Goal: Contribute content: Add original content to the website for others to see

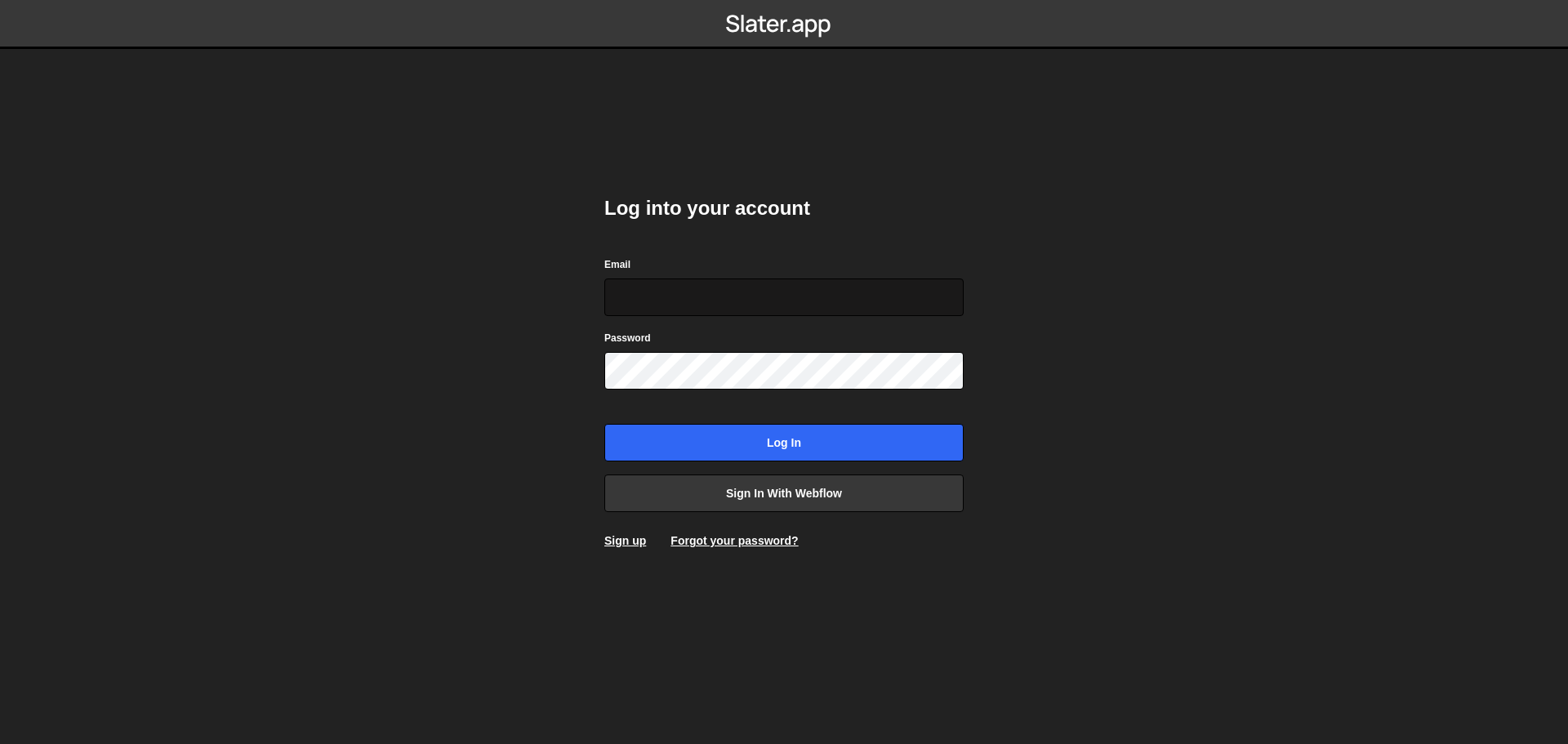
click at [690, 299] on input "Email" at bounding box center [783, 297] width 359 height 38
type input "[PERSON_NAME][EMAIL_ADDRESS][PERSON_NAME][DOMAIN_NAME]"
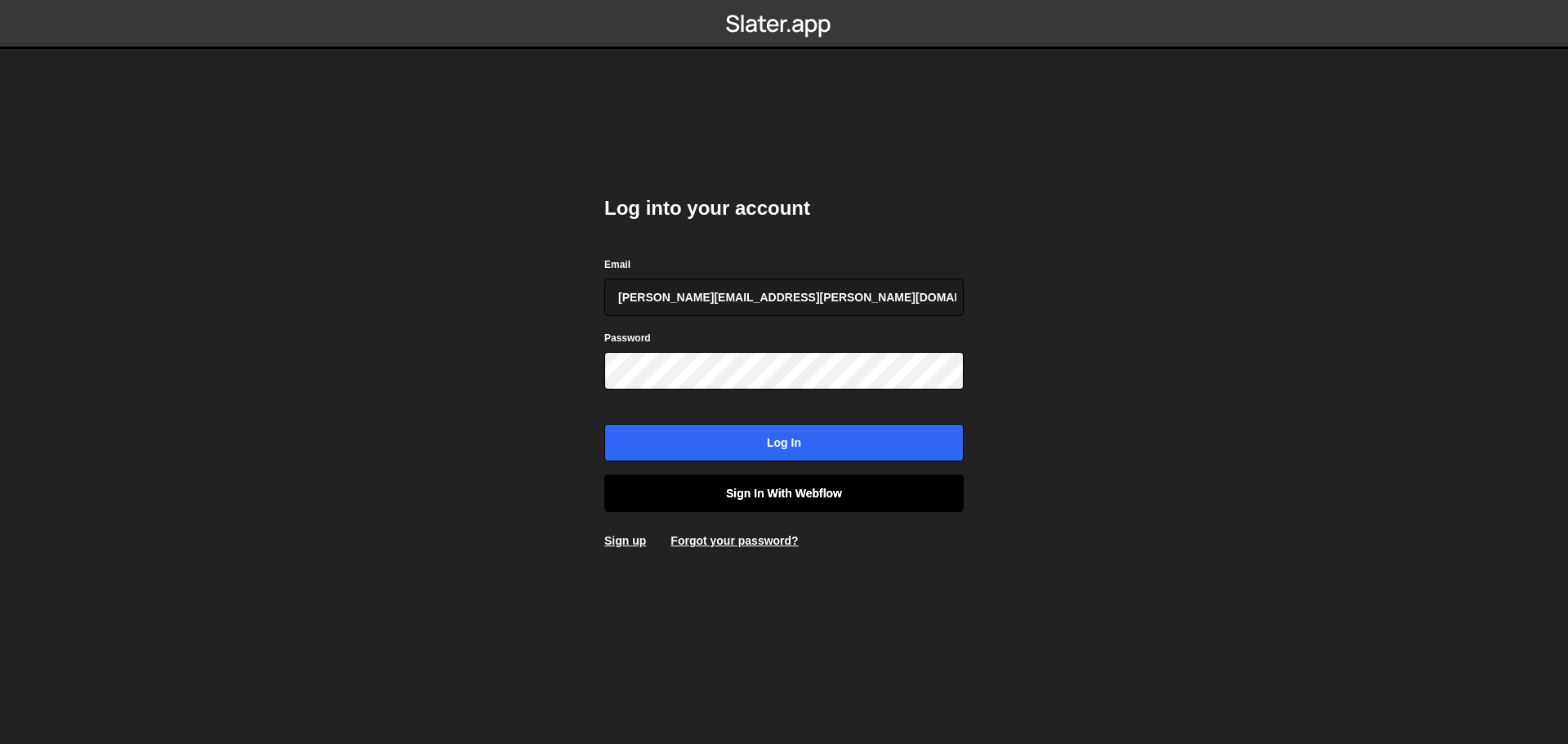
click at [775, 492] on link "Sign in with Webflow" at bounding box center [783, 493] width 359 height 38
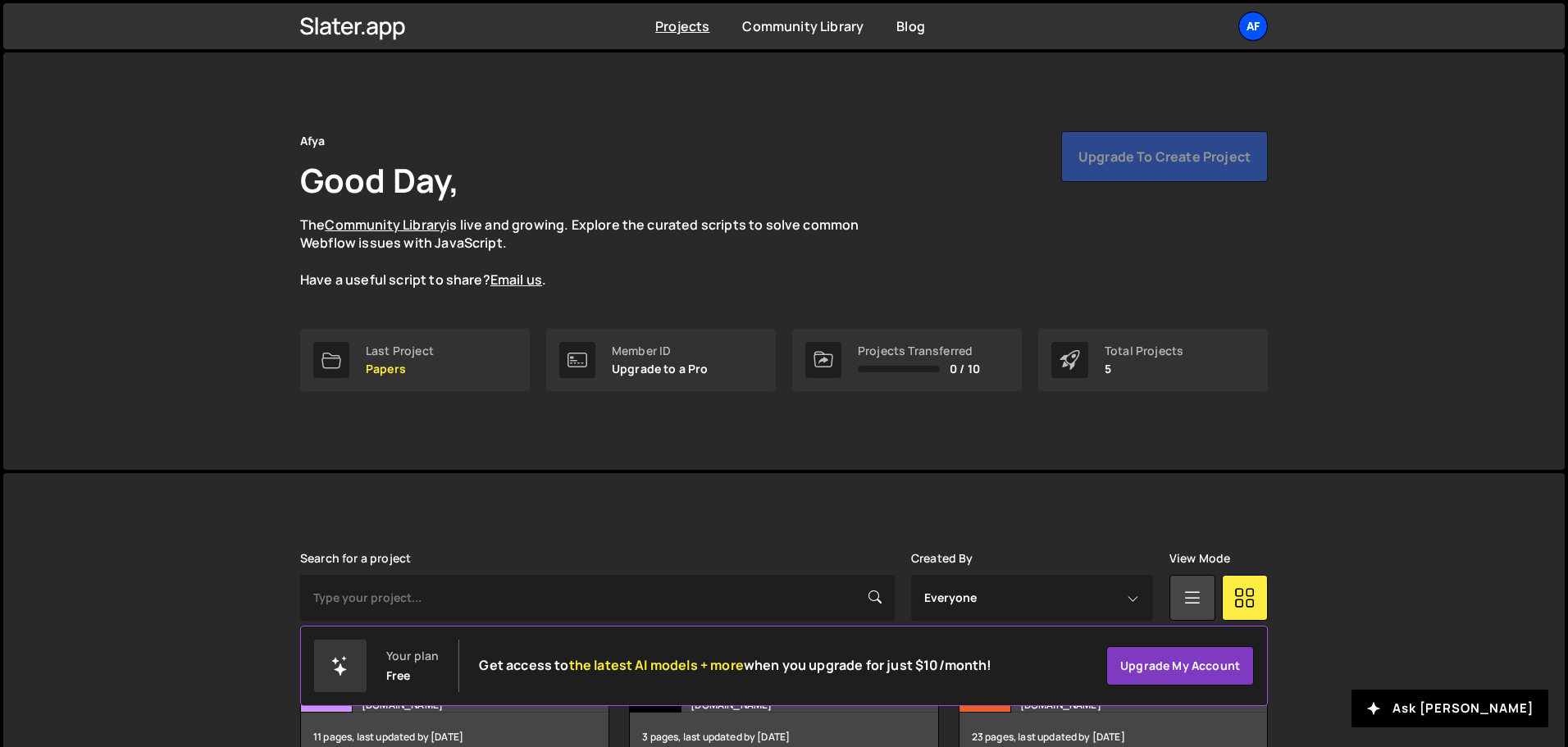
click at [1254, 32] on div "Af" at bounding box center [1253, 26] width 30 height 30
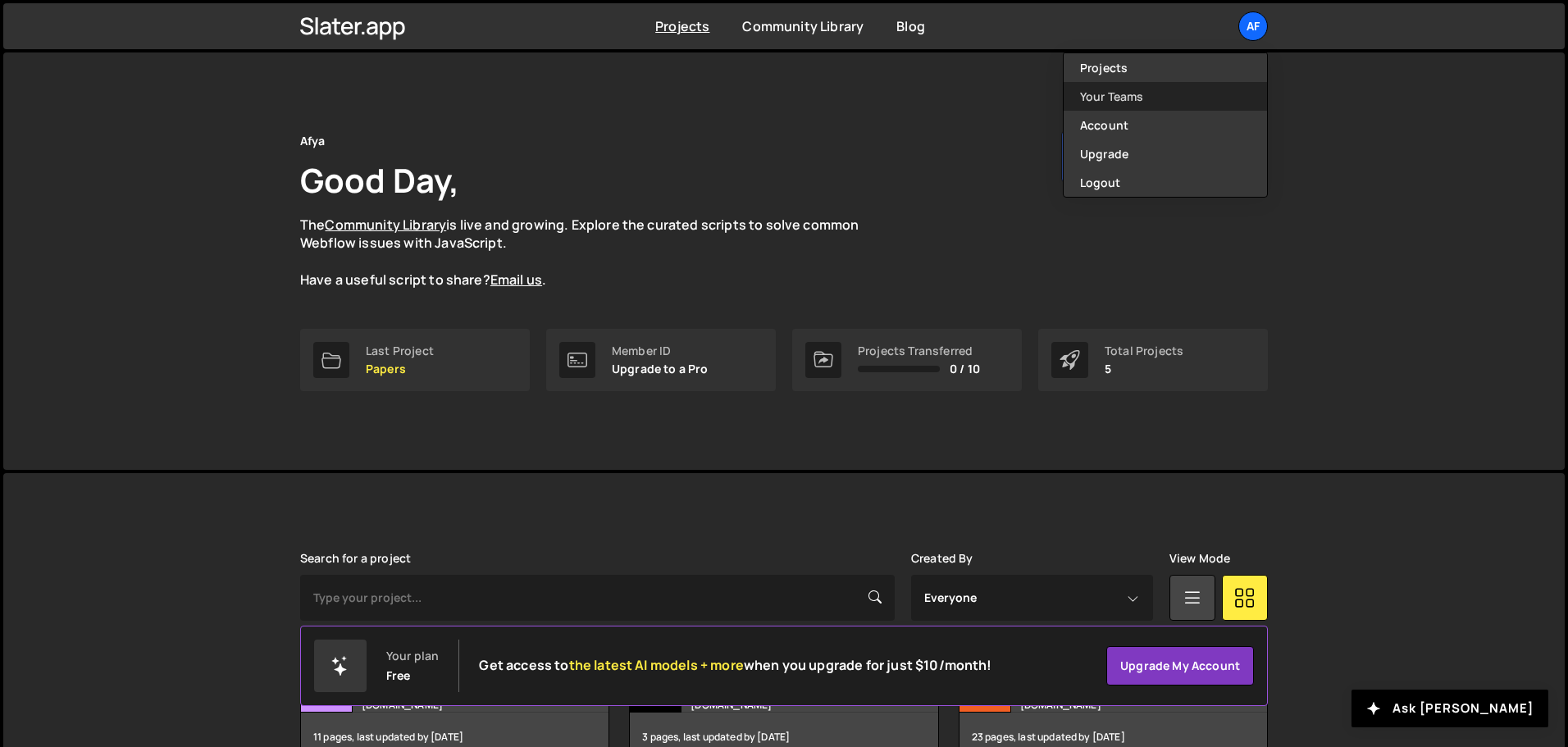
click at [1131, 103] on link "Your Teams" at bounding box center [1165, 96] width 204 height 29
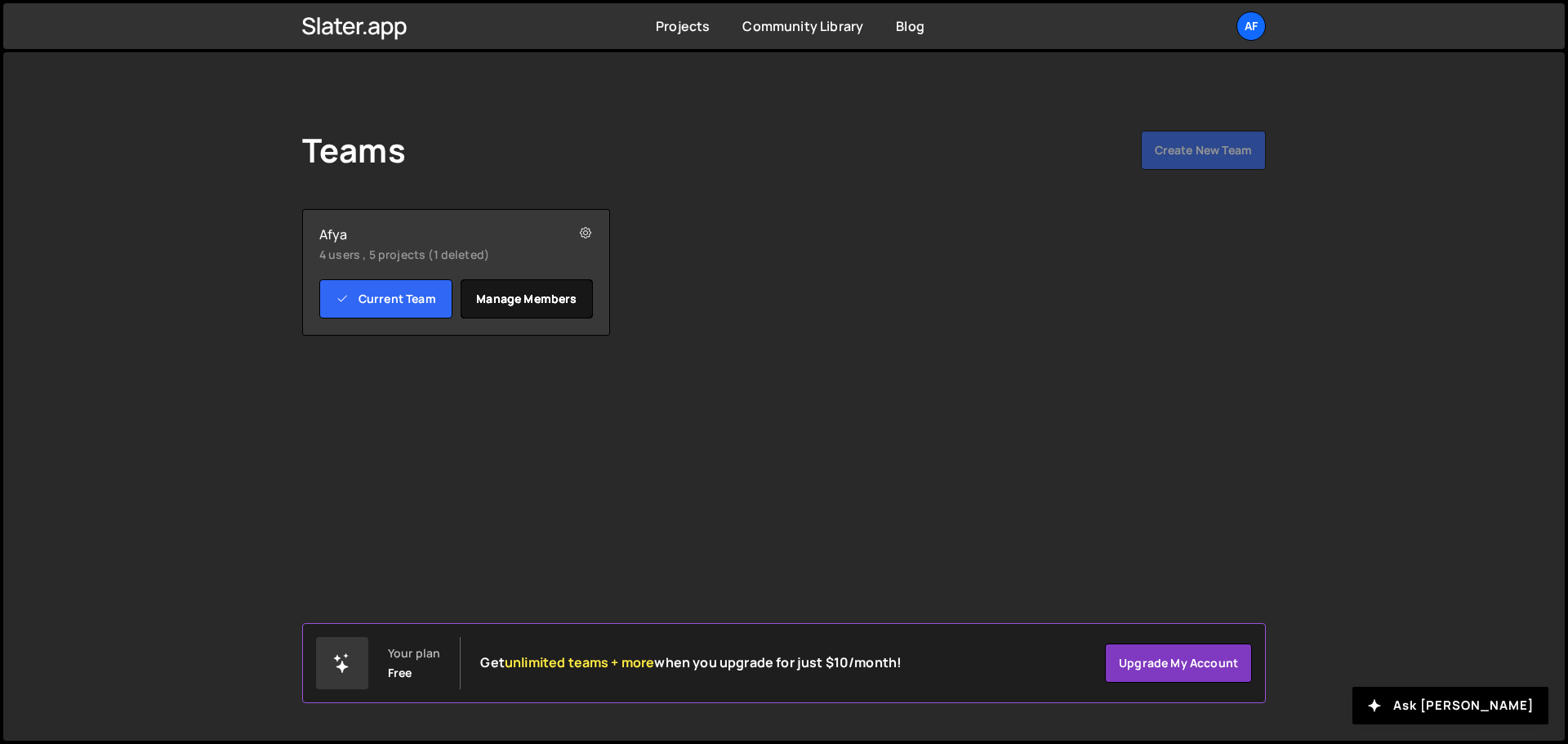
click at [490, 298] on link "Manage members" at bounding box center [527, 299] width 133 height 39
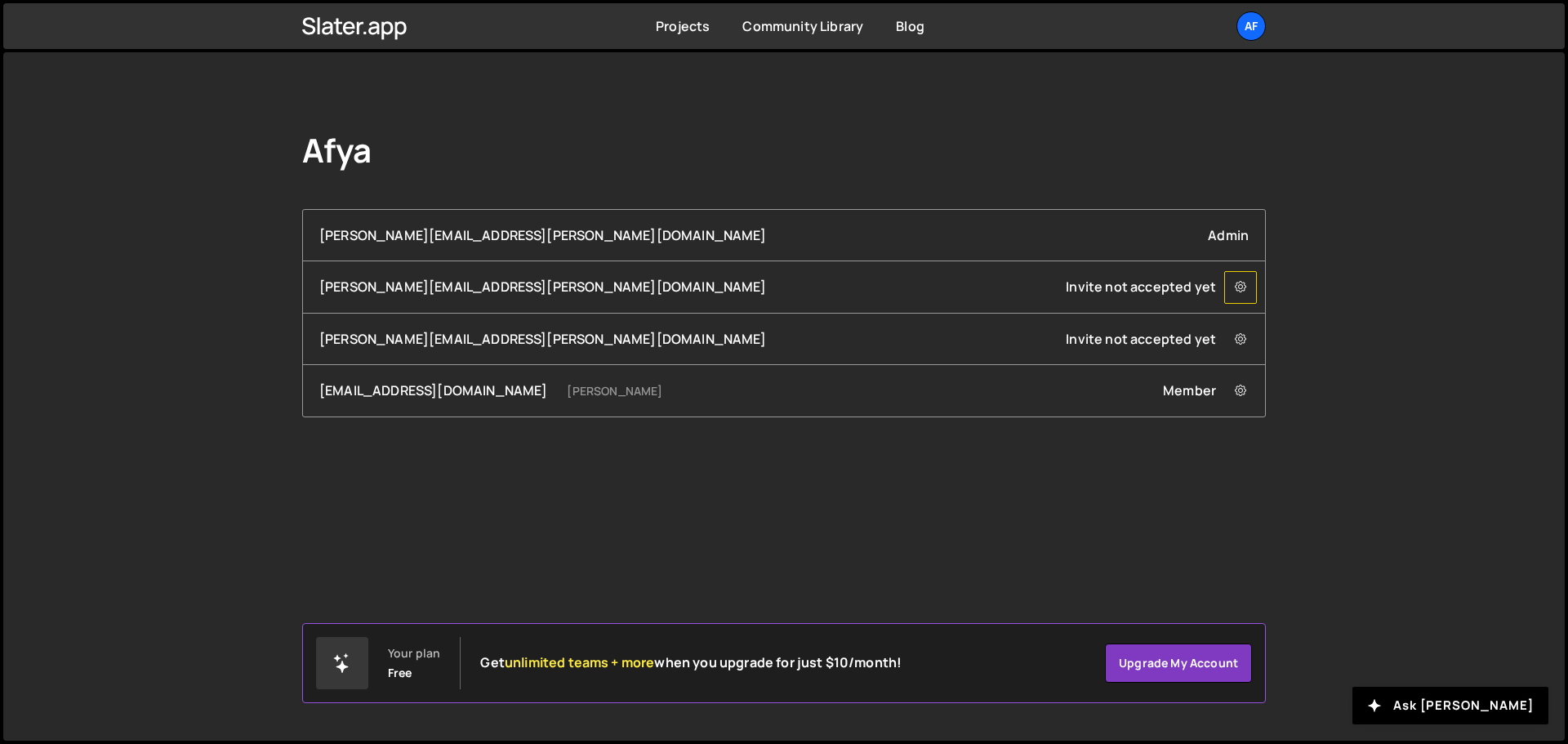
click at [1240, 287] on icon at bounding box center [1240, 287] width 11 height 17
drag, startPoint x: 1058, startPoint y: 280, endPoint x: 1072, endPoint y: 279, distance: 14.0
click at [1058, 281] on div "marcus.almeida@afya.com.br Invite not accepted yet Remove marcus.almeida@afya.c…" at bounding box center [784, 287] width 929 height 18
click at [1242, 291] on icon at bounding box center [1240, 287] width 11 height 17
click at [1350, 319] on link "Remove marcus.almeida@afya.com.br from Team" at bounding box center [1486, 318] width 523 height 23
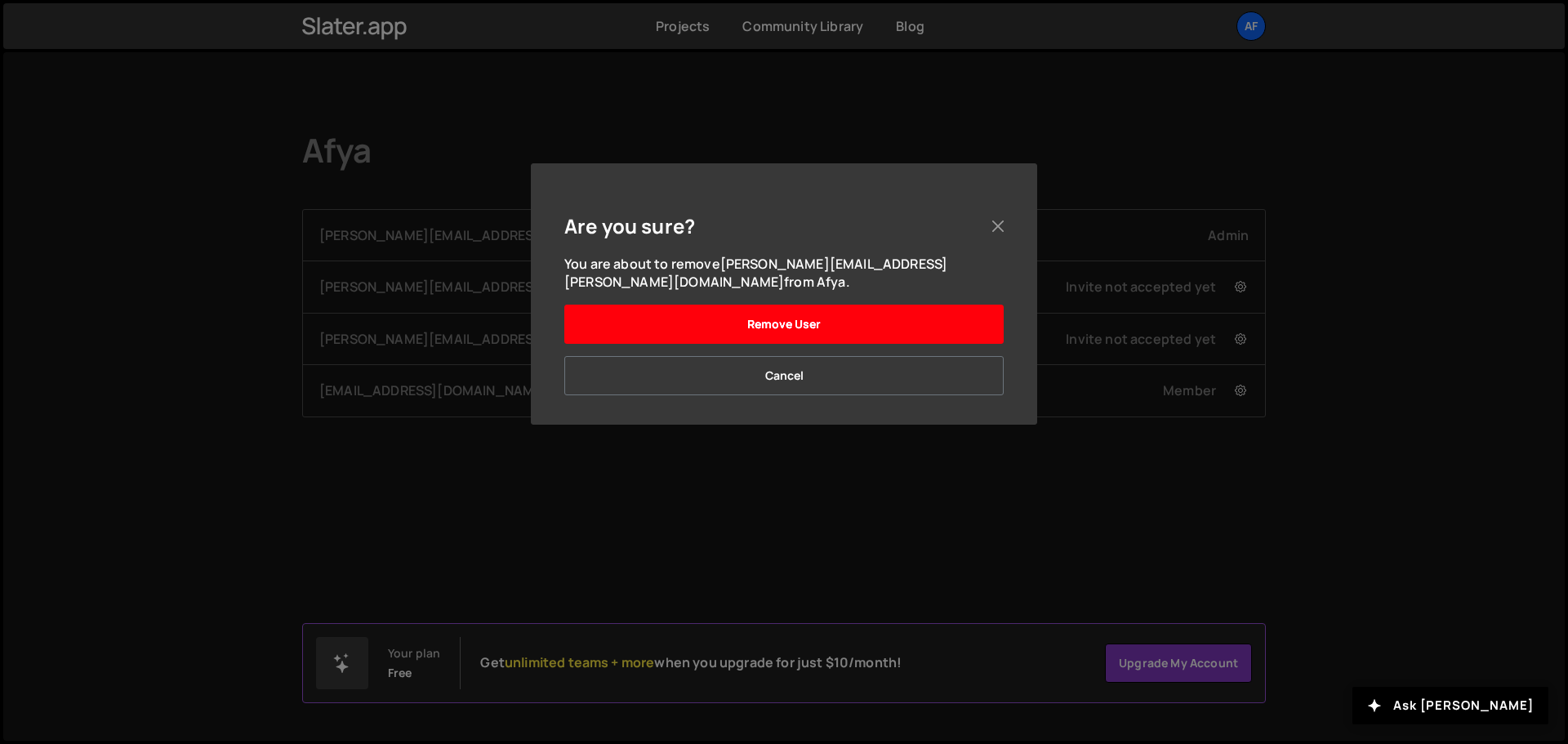
click at [734, 305] on button "Remove User" at bounding box center [784, 324] width 439 height 39
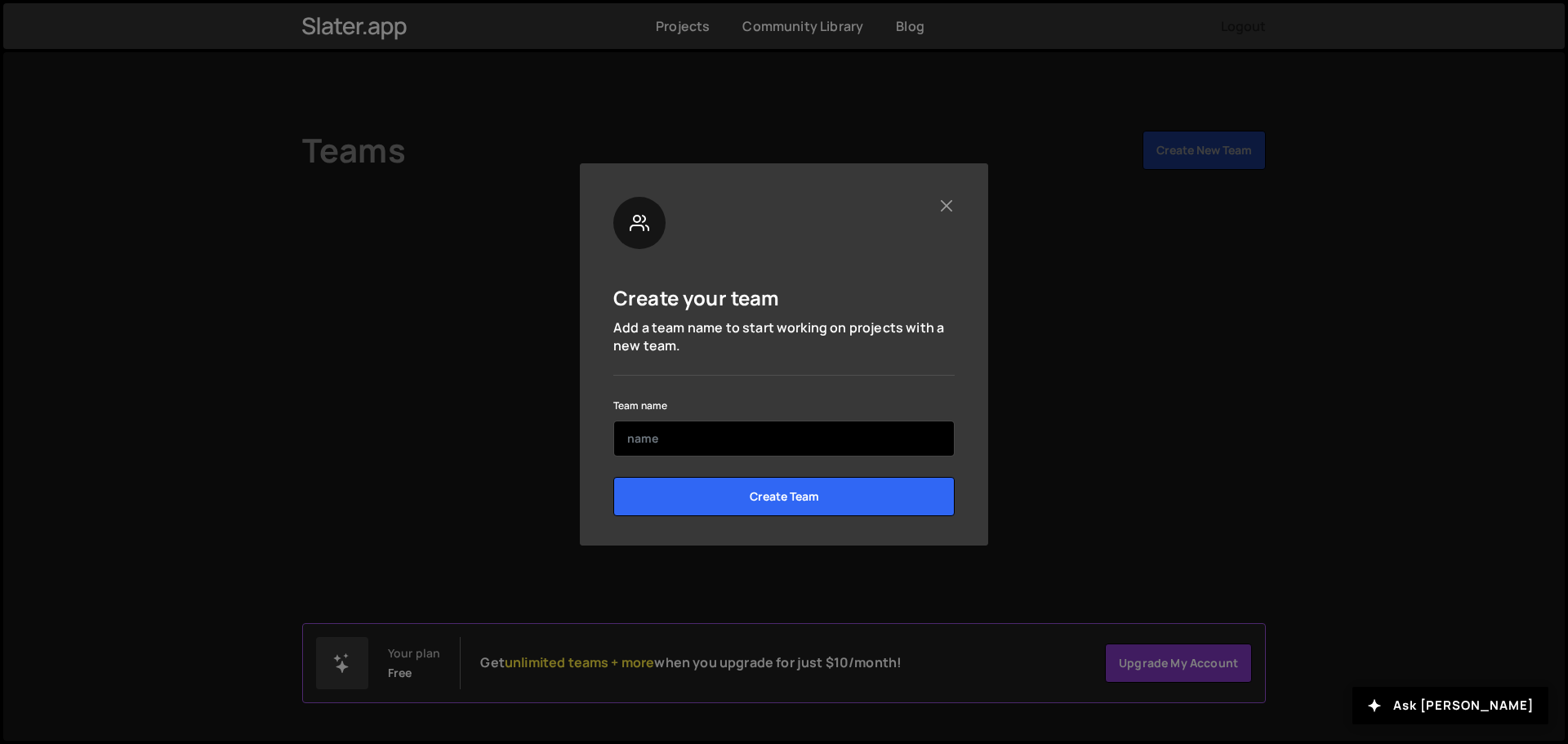
click at [717, 437] on input "text" at bounding box center [784, 438] width 342 height 36
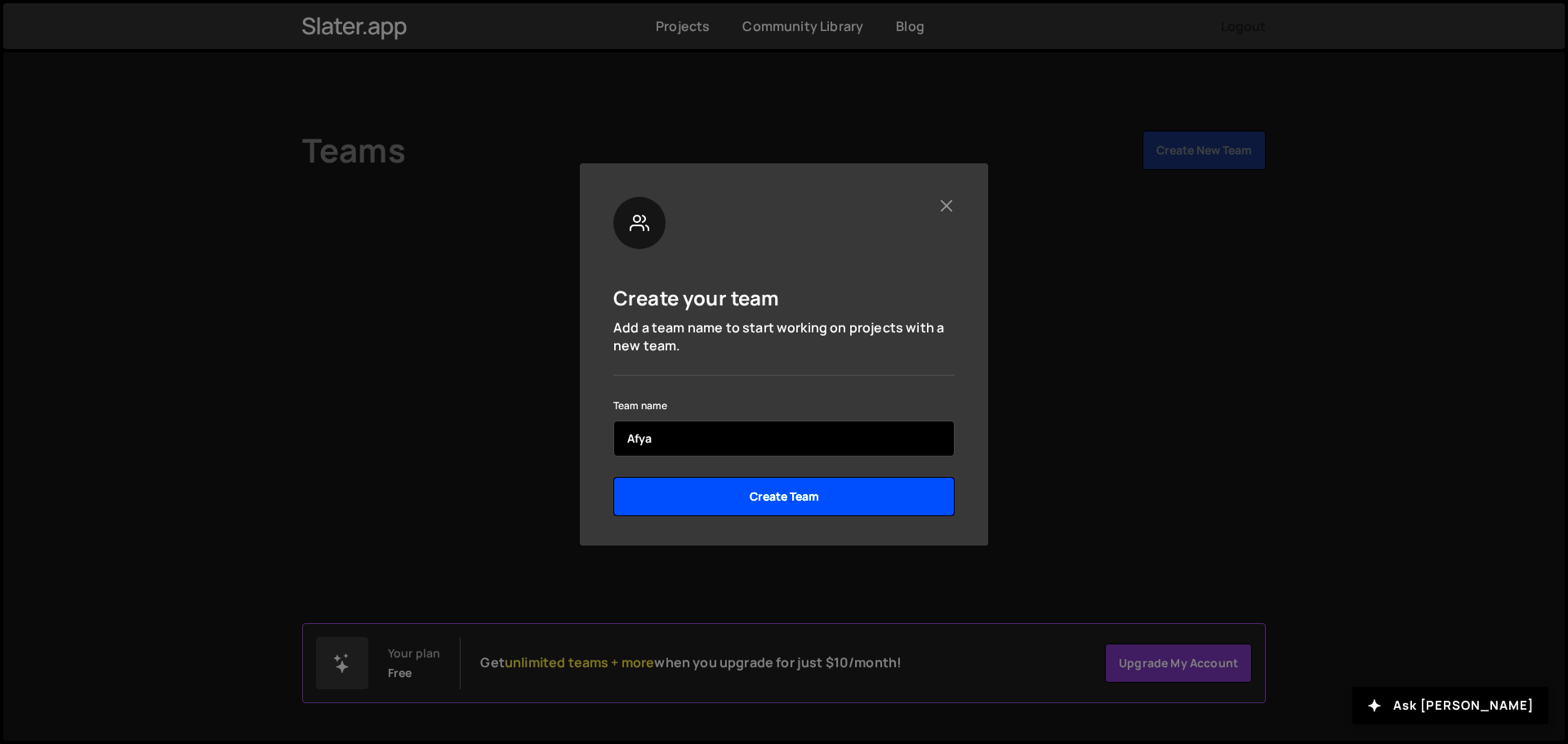
type input "Afya"
click at [778, 496] on input "Create Team" at bounding box center [784, 496] width 342 height 39
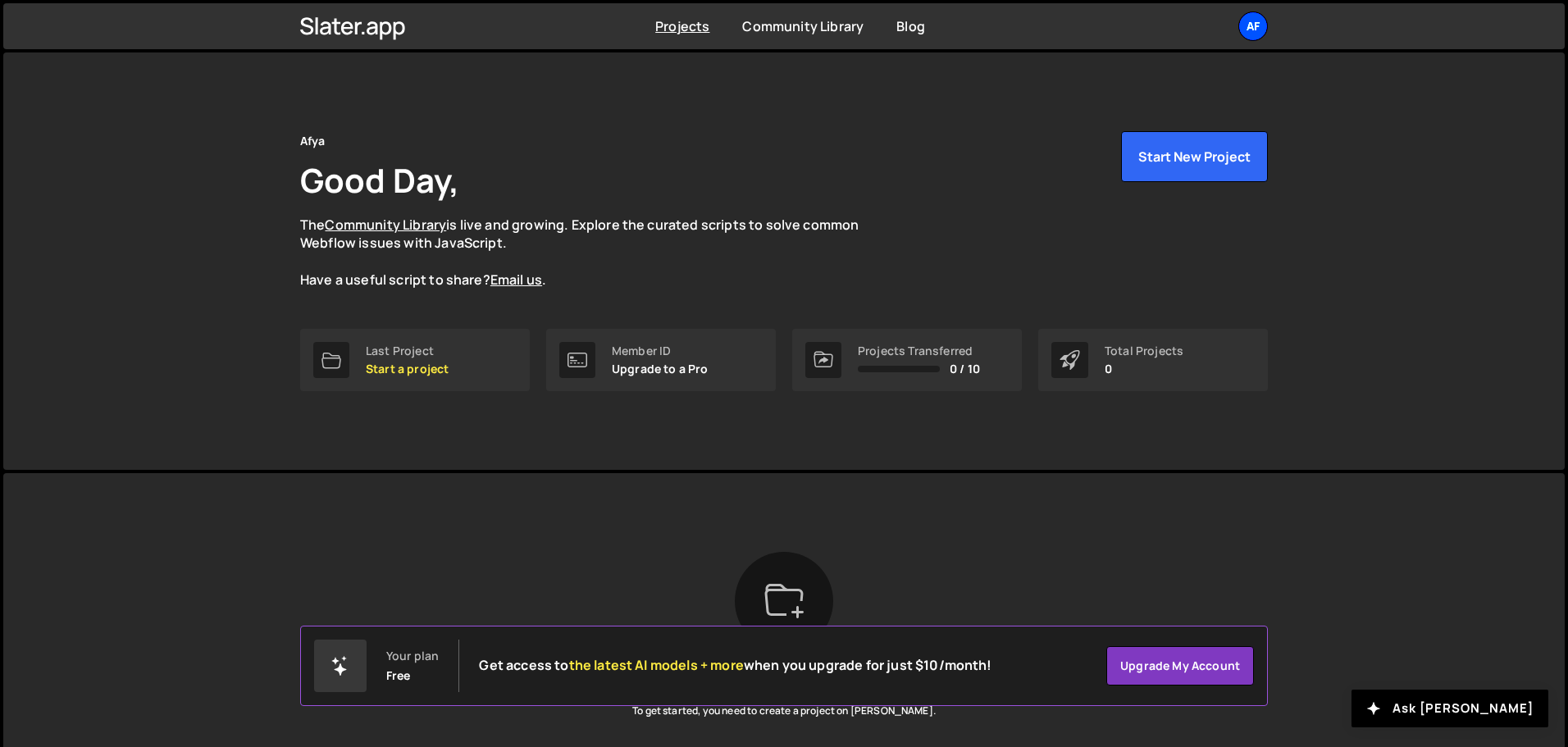
click at [1261, 34] on div "Af" at bounding box center [1253, 26] width 30 height 30
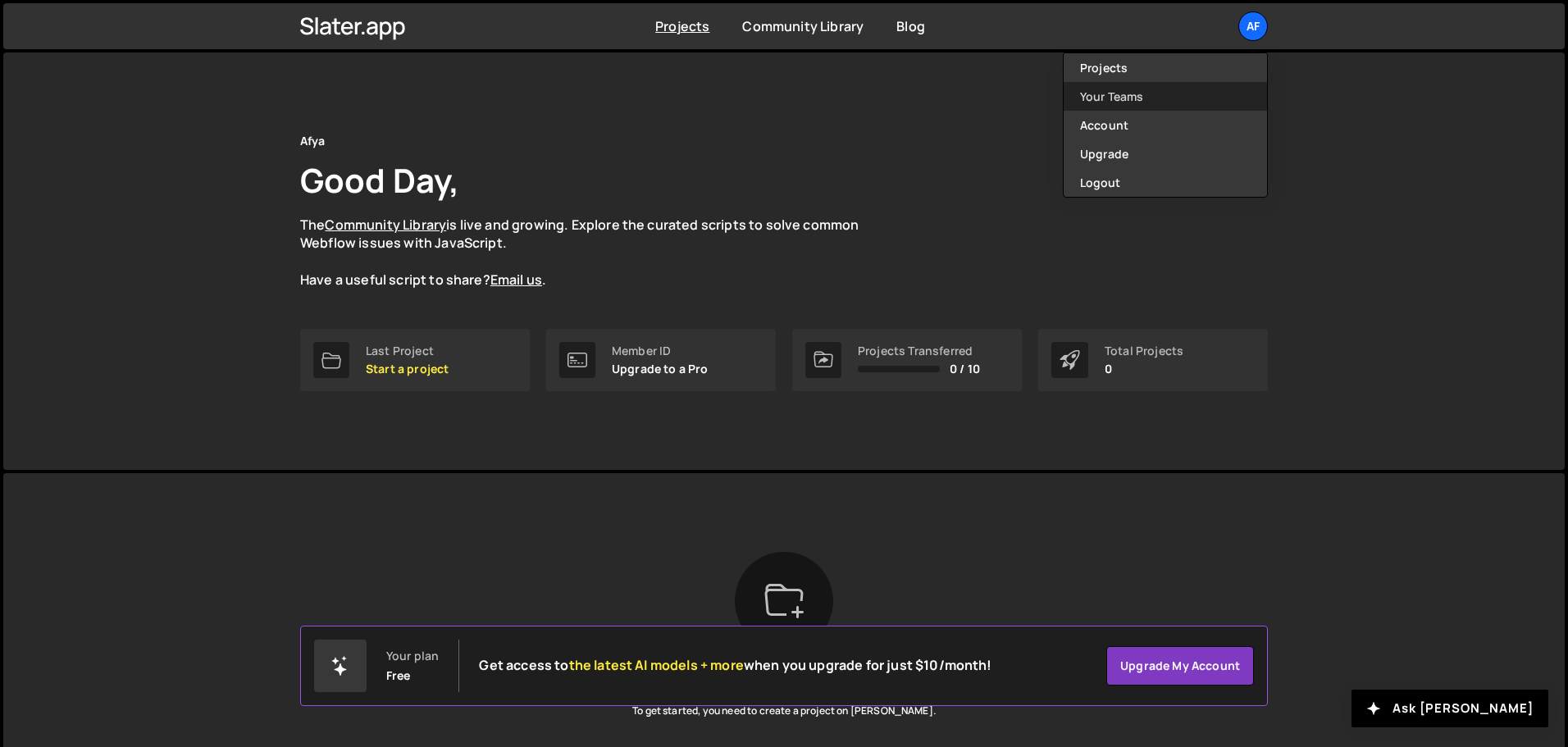
click at [1116, 97] on link "Your Teams" at bounding box center [1165, 96] width 204 height 29
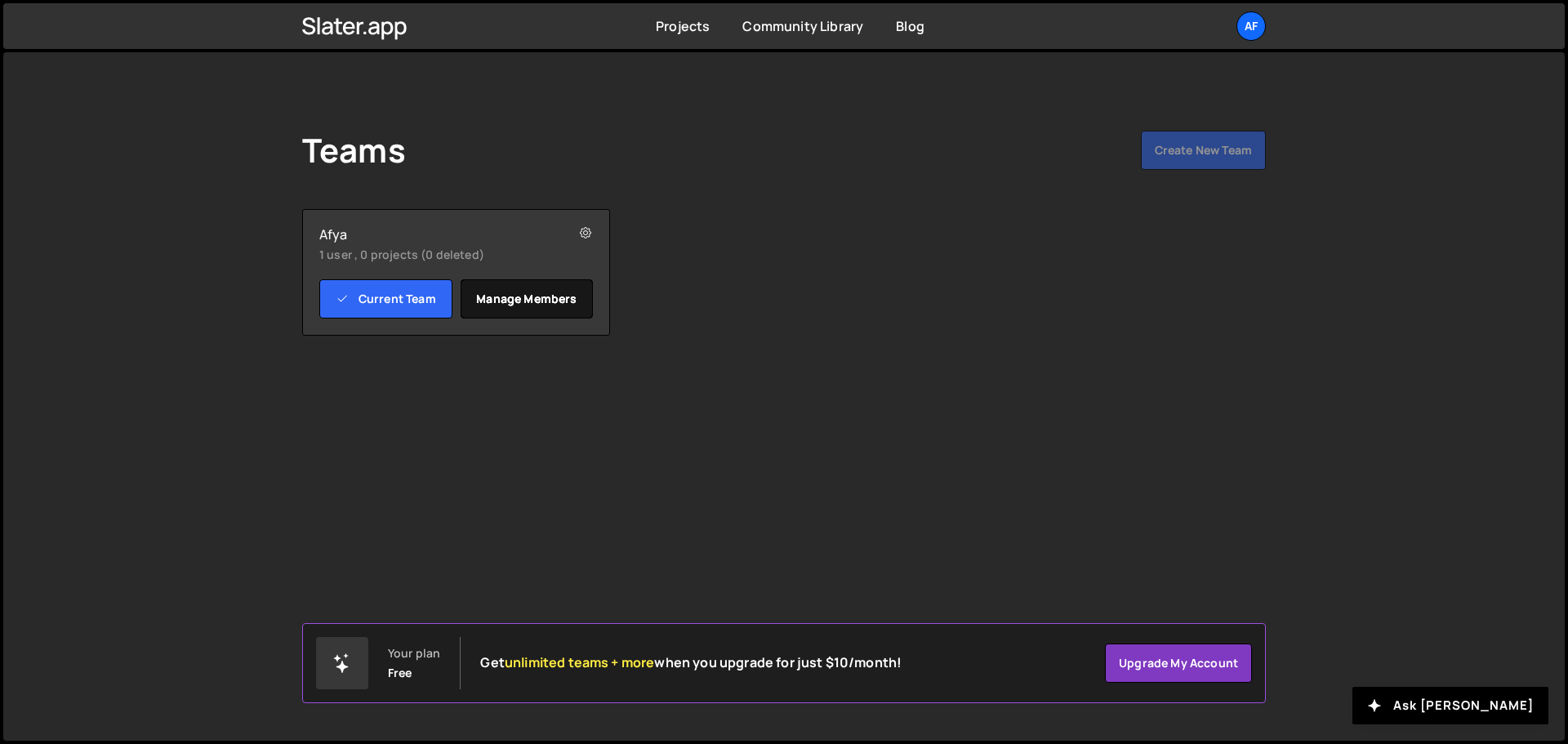
click at [519, 304] on link "Manage members" at bounding box center [527, 299] width 133 height 39
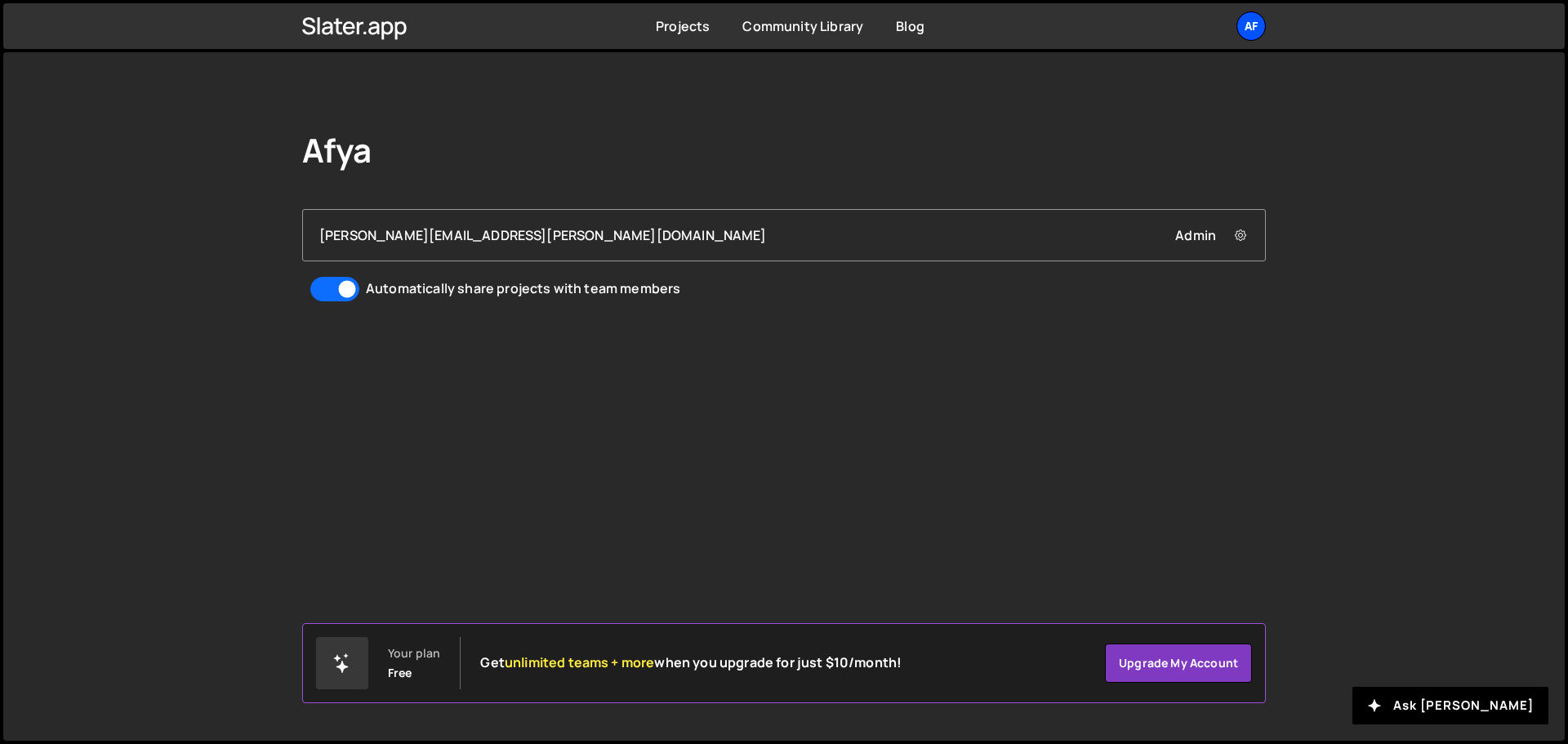
click at [1255, 28] on div "Af" at bounding box center [1250, 26] width 29 height 29
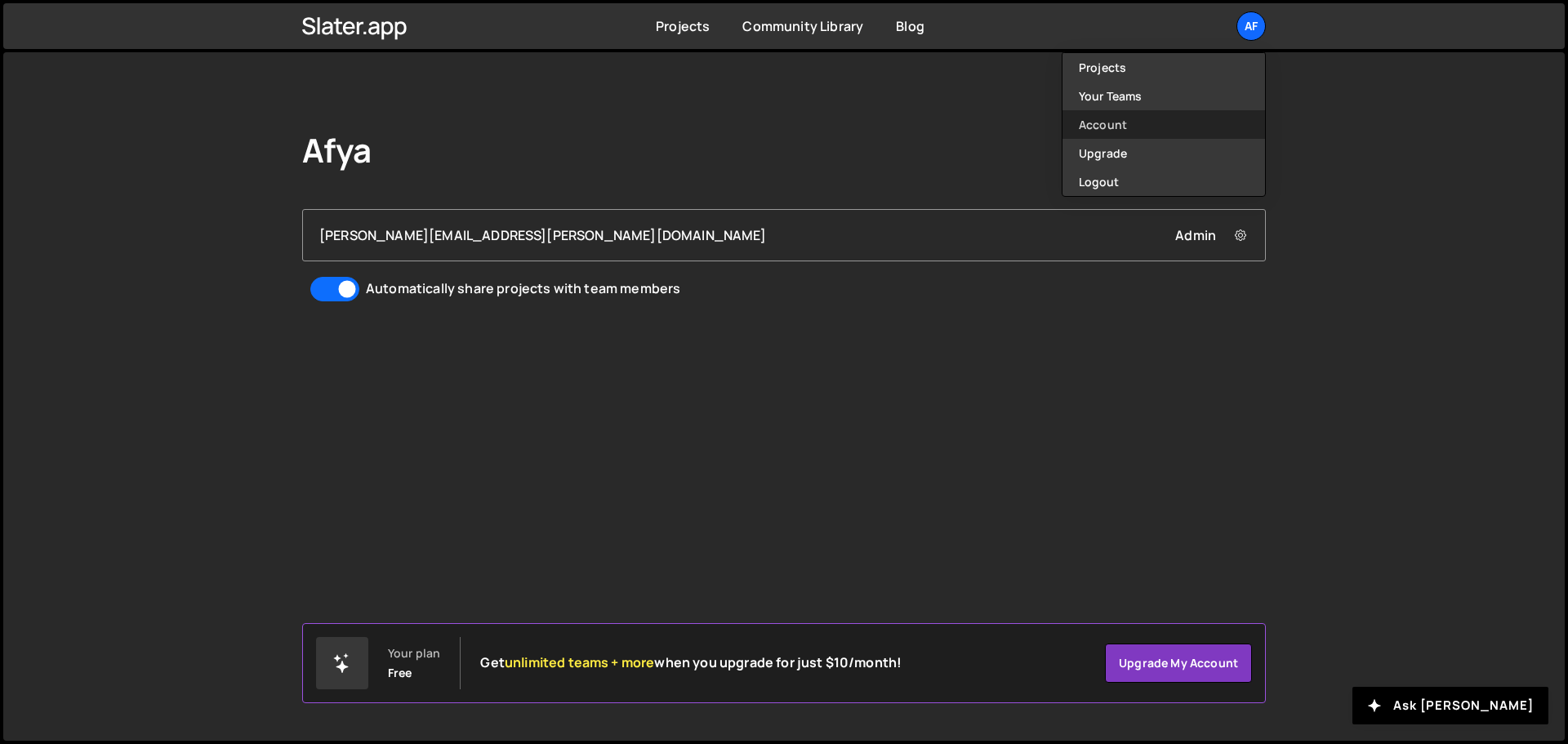
click at [1103, 122] on link "Account" at bounding box center [1163, 124] width 203 height 28
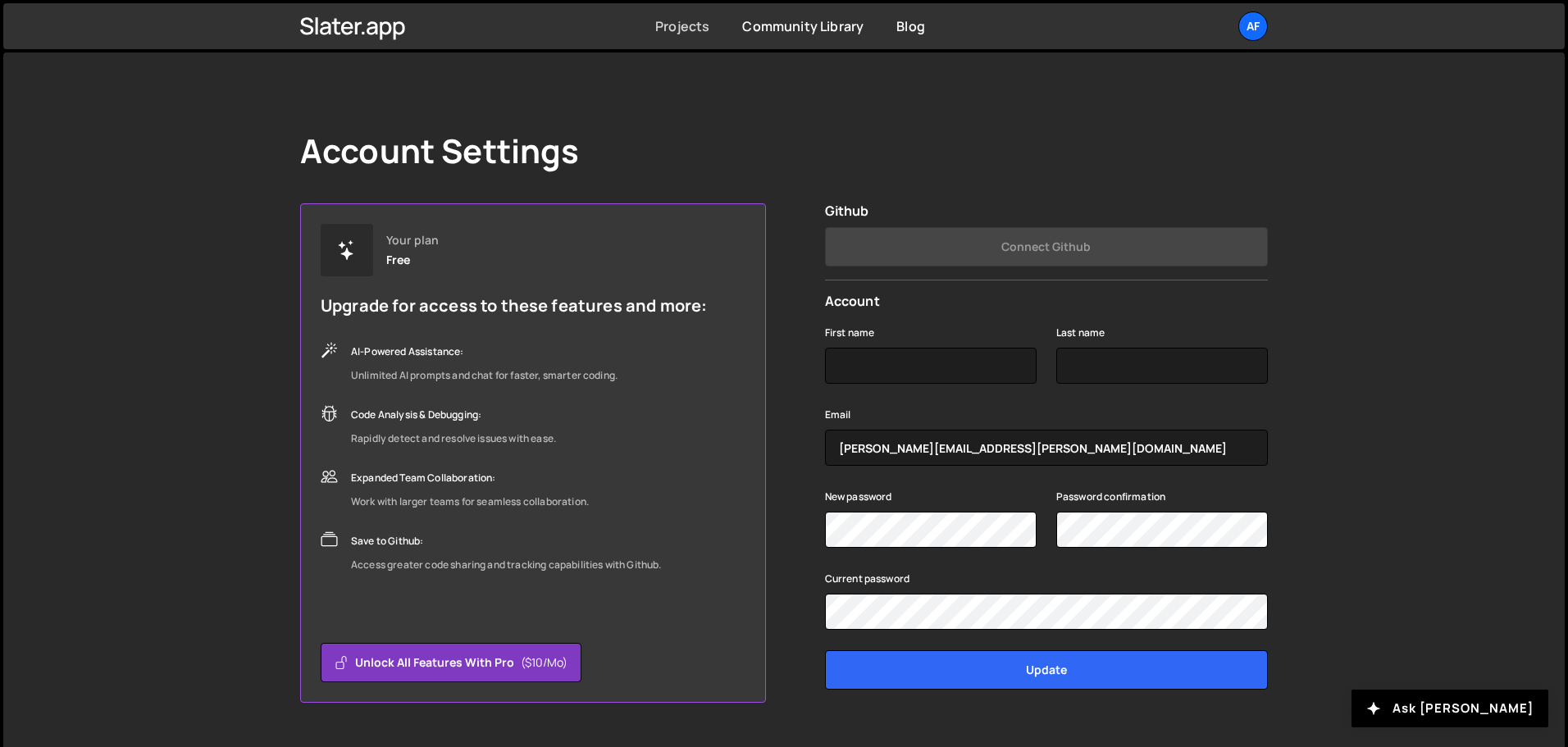
click at [695, 30] on link "Projects" at bounding box center [683, 27] width 54 height 18
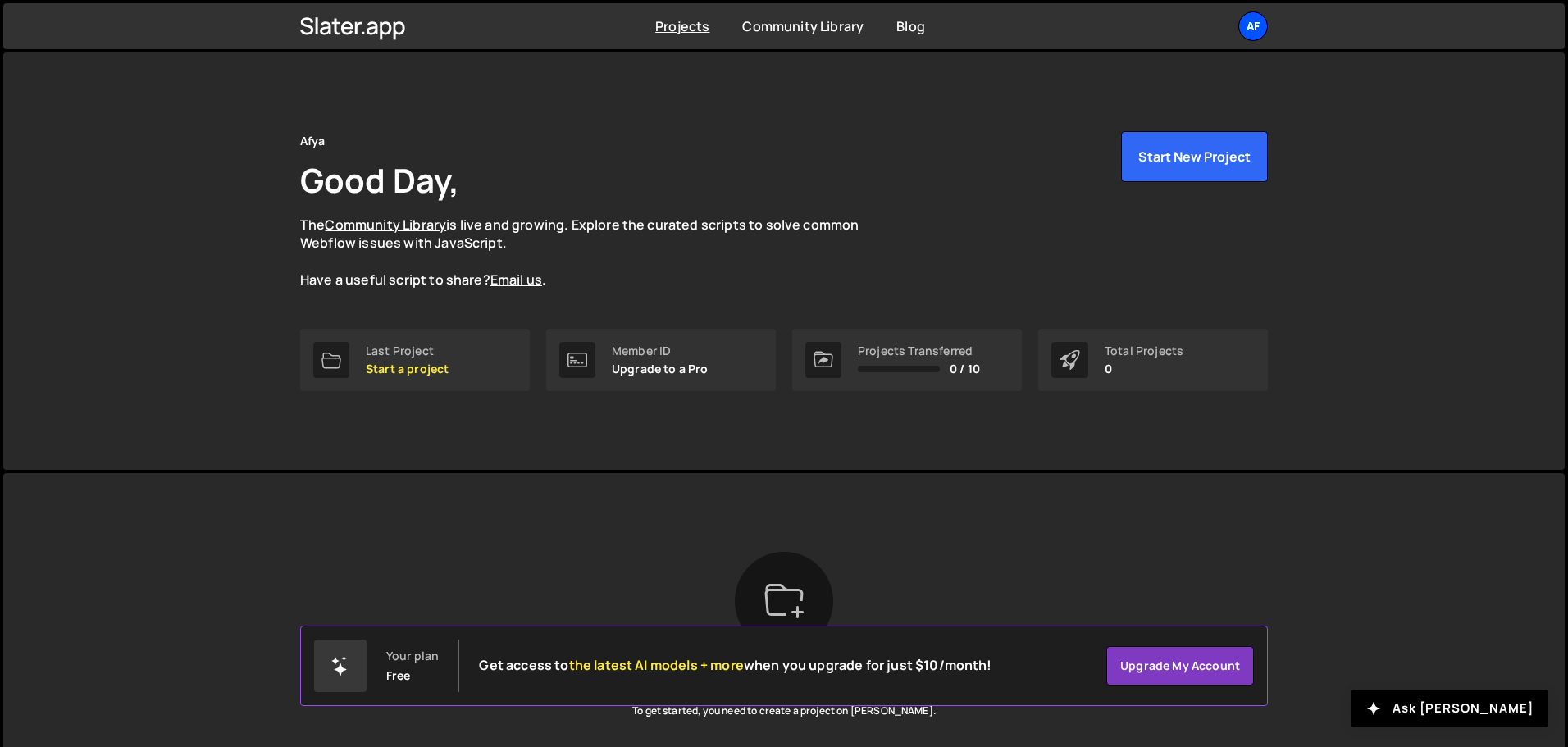
click at [1254, 33] on div "Af" at bounding box center [1253, 26] width 30 height 30
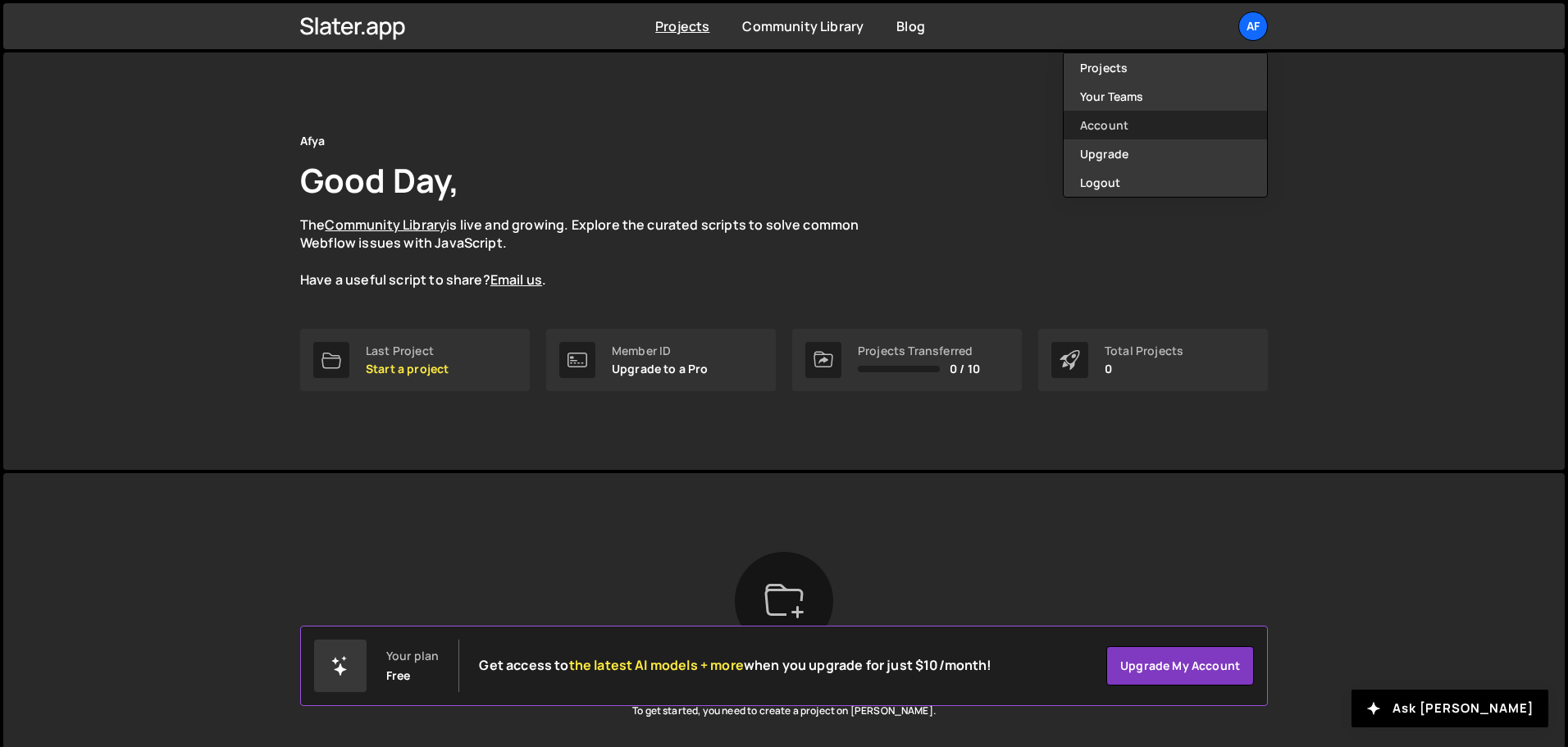
click at [1126, 119] on link "Account" at bounding box center [1165, 125] width 204 height 29
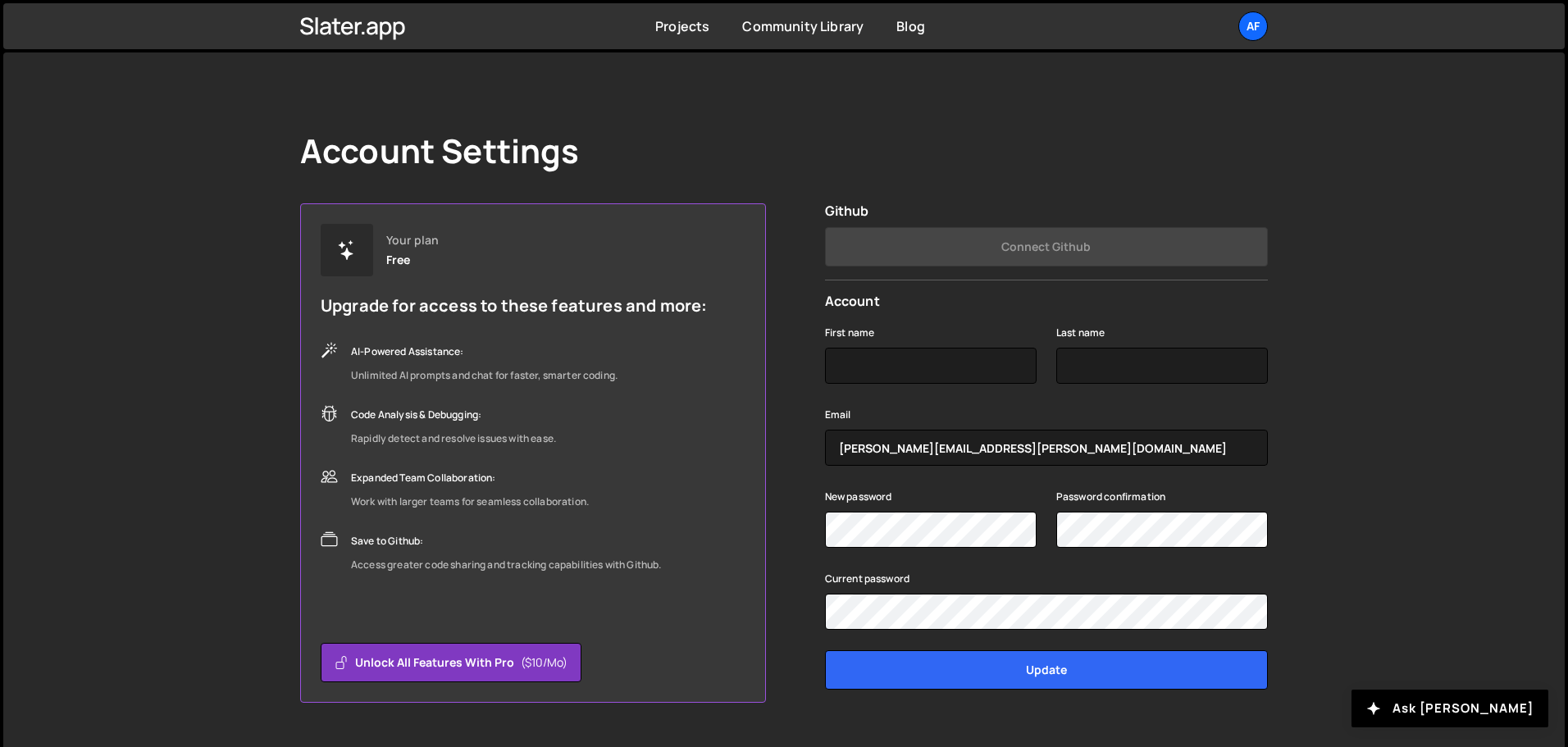
click at [1270, 25] on div "Projects [GEOGRAPHIC_DATA] Blog Af Projects Your Teams Account Upgrade Logout" at bounding box center [784, 27] width 1017 height 46
click at [1255, 26] on div "Af" at bounding box center [1253, 26] width 30 height 30
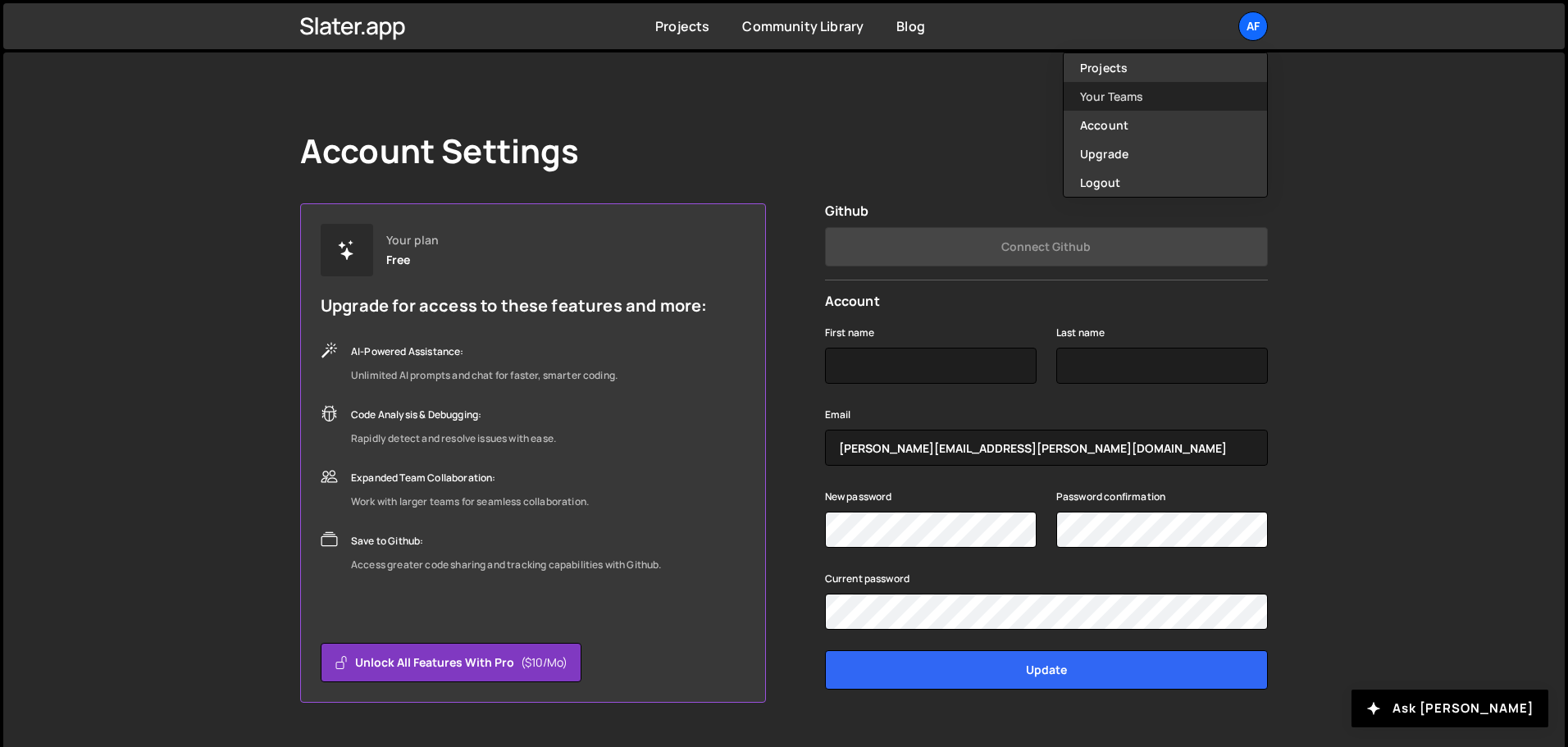
click at [1104, 89] on link "Your Teams" at bounding box center [1165, 96] width 204 height 29
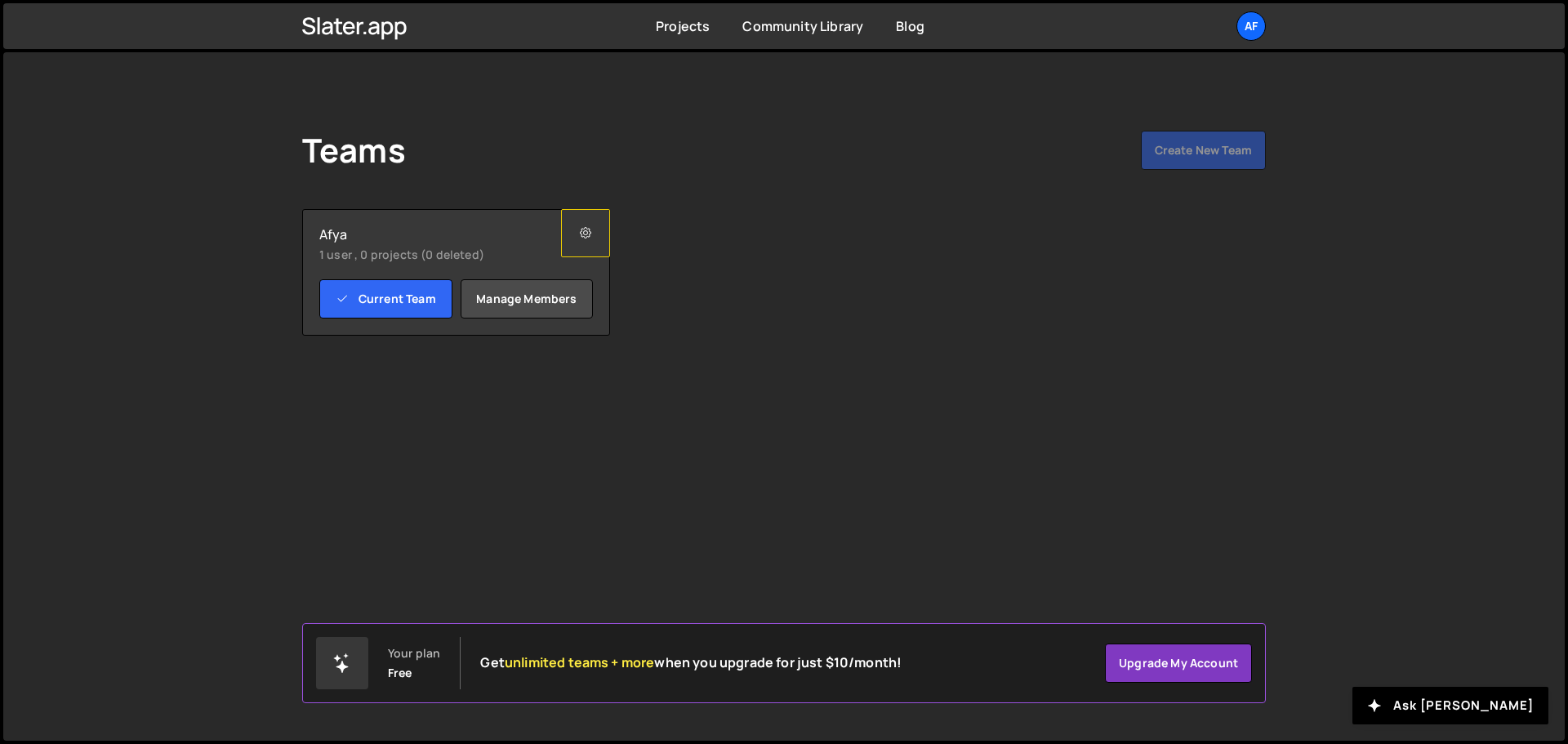
click at [594, 234] on button at bounding box center [585, 233] width 49 height 48
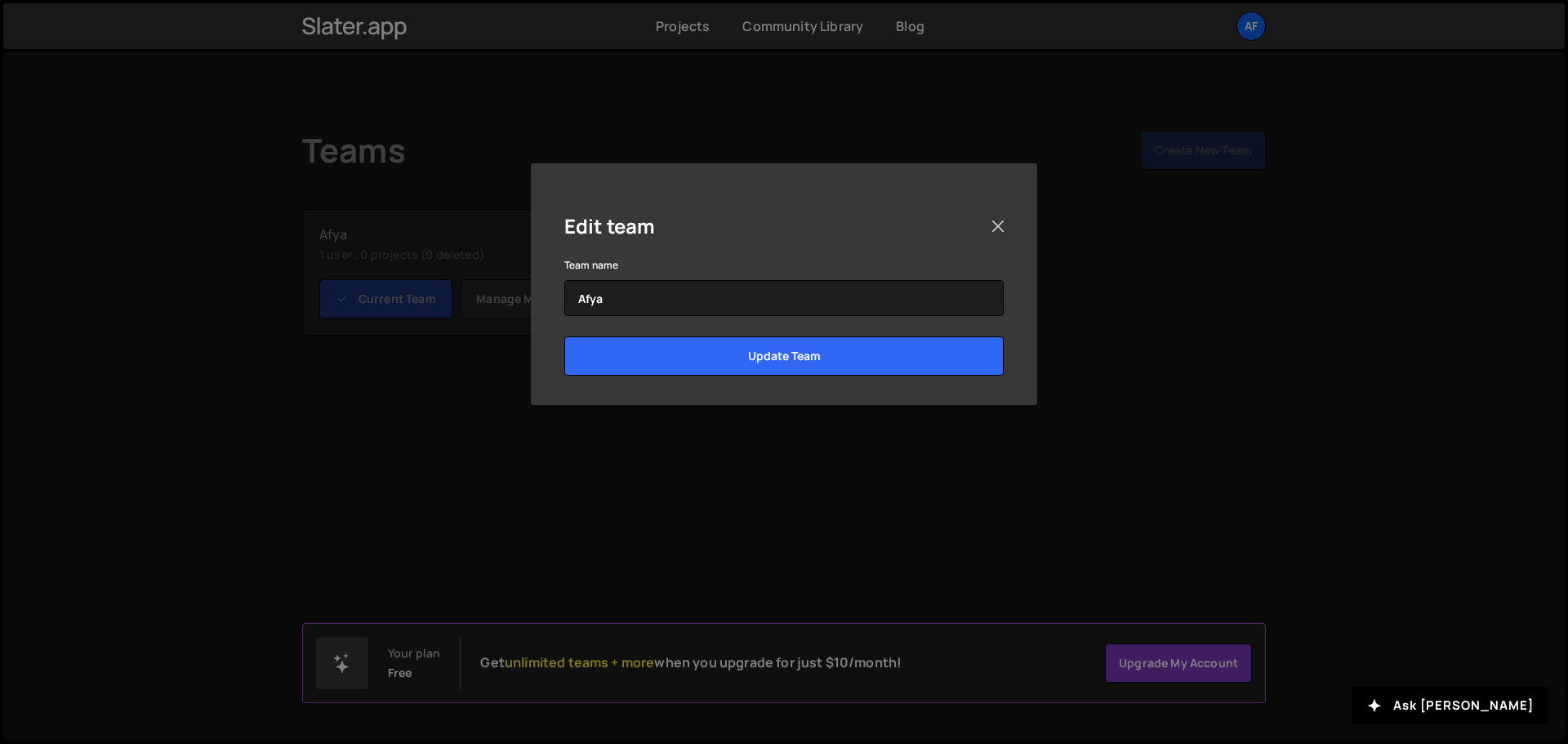
click at [981, 225] on div "Edit team" at bounding box center [784, 225] width 439 height 58
click at [1003, 233] on button "Close" at bounding box center [997, 226] width 25 height 25
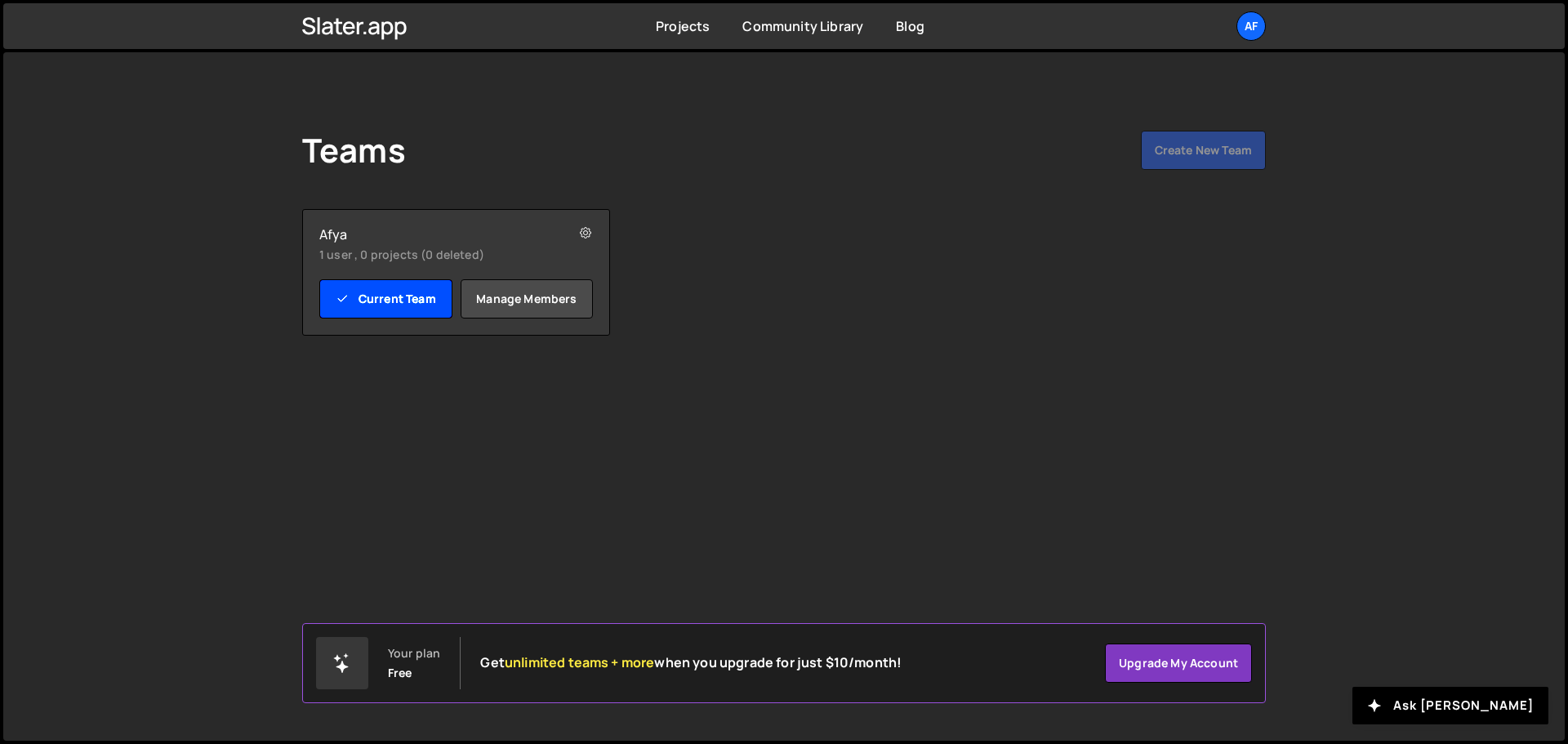
click at [388, 304] on link "Current Team" at bounding box center [386, 299] width 133 height 39
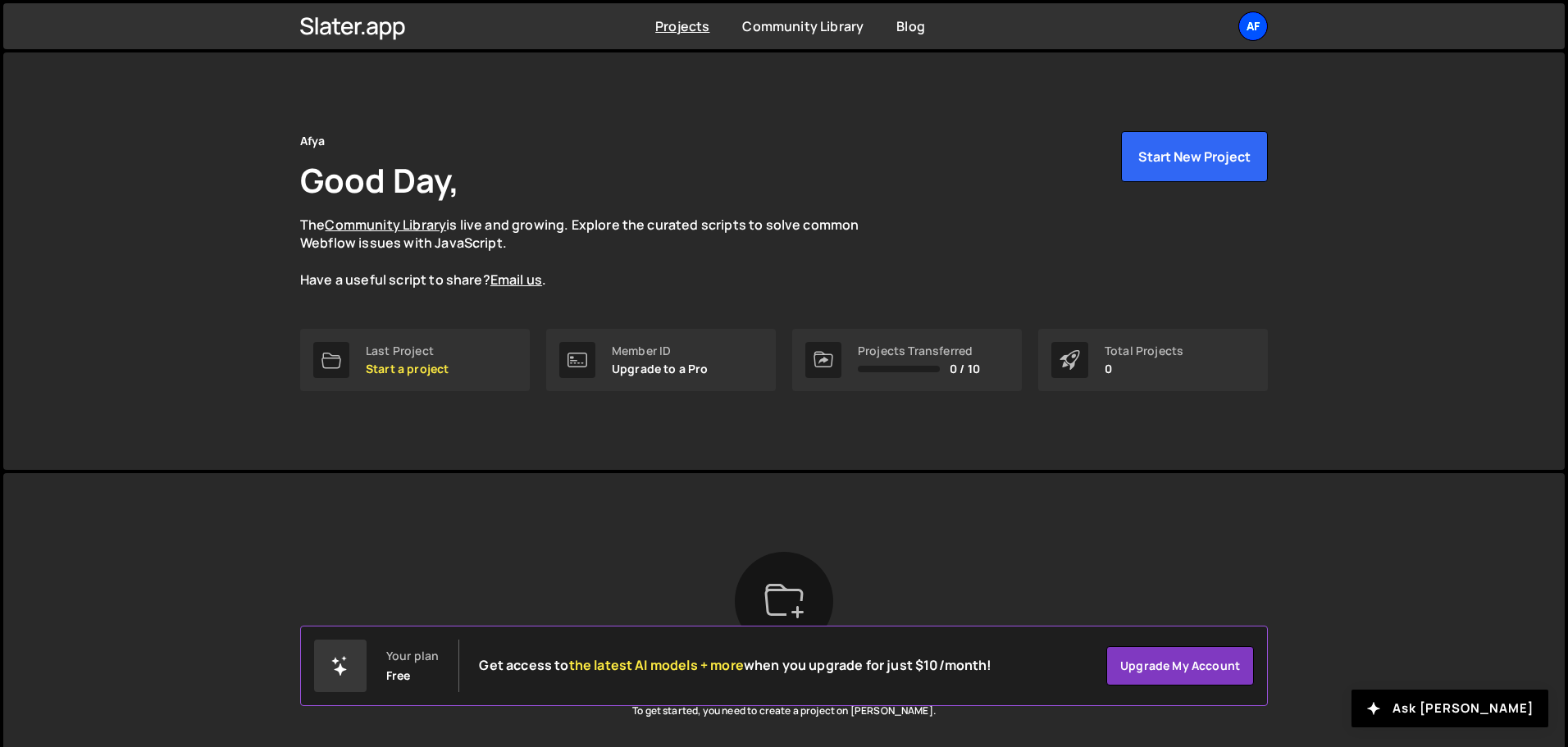
click at [1259, 24] on div "Af" at bounding box center [1253, 26] width 30 height 30
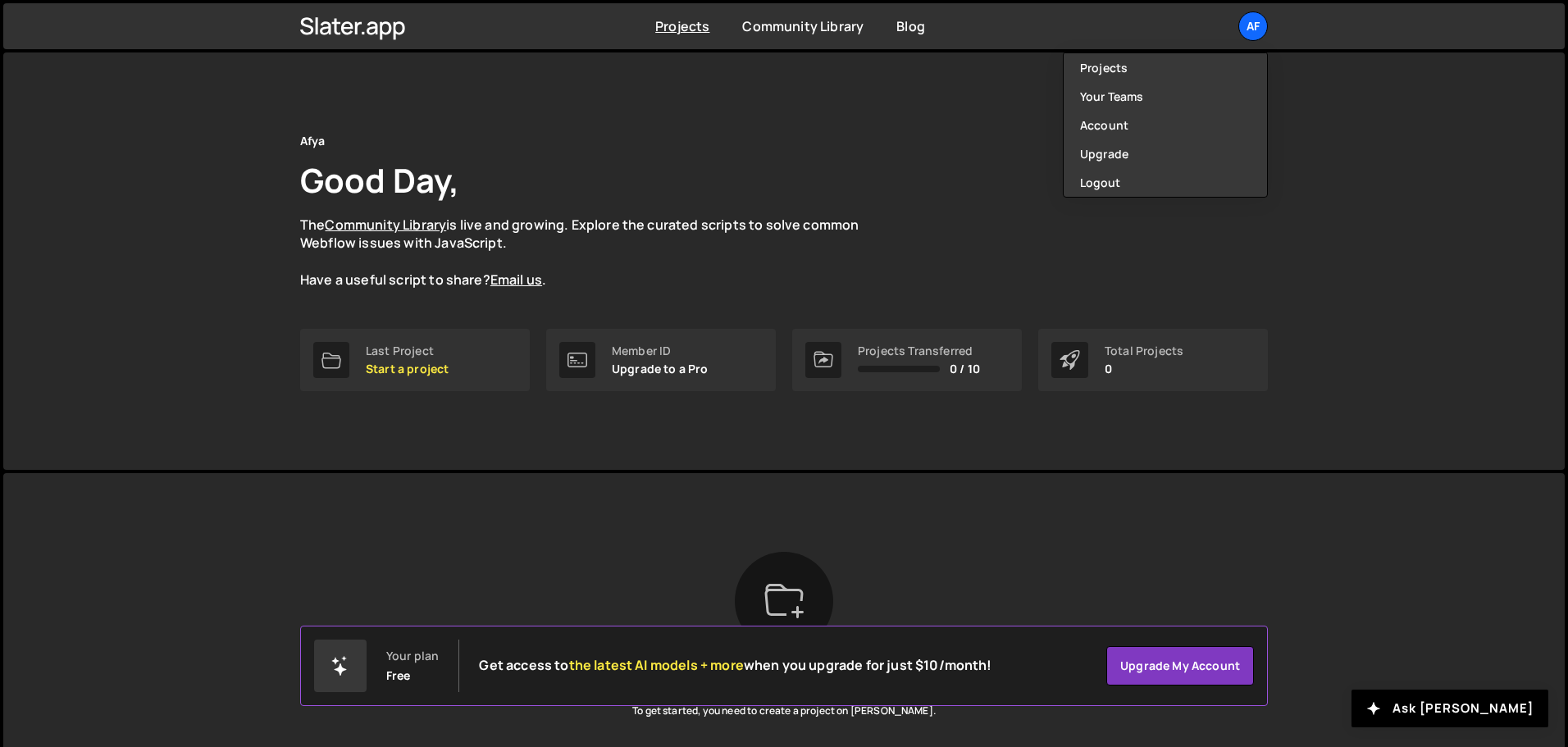
click at [1338, 308] on div "Afya Good Day, The Community Library is live and growing. Explore the curated s…" at bounding box center [784, 261] width 1562 height 418
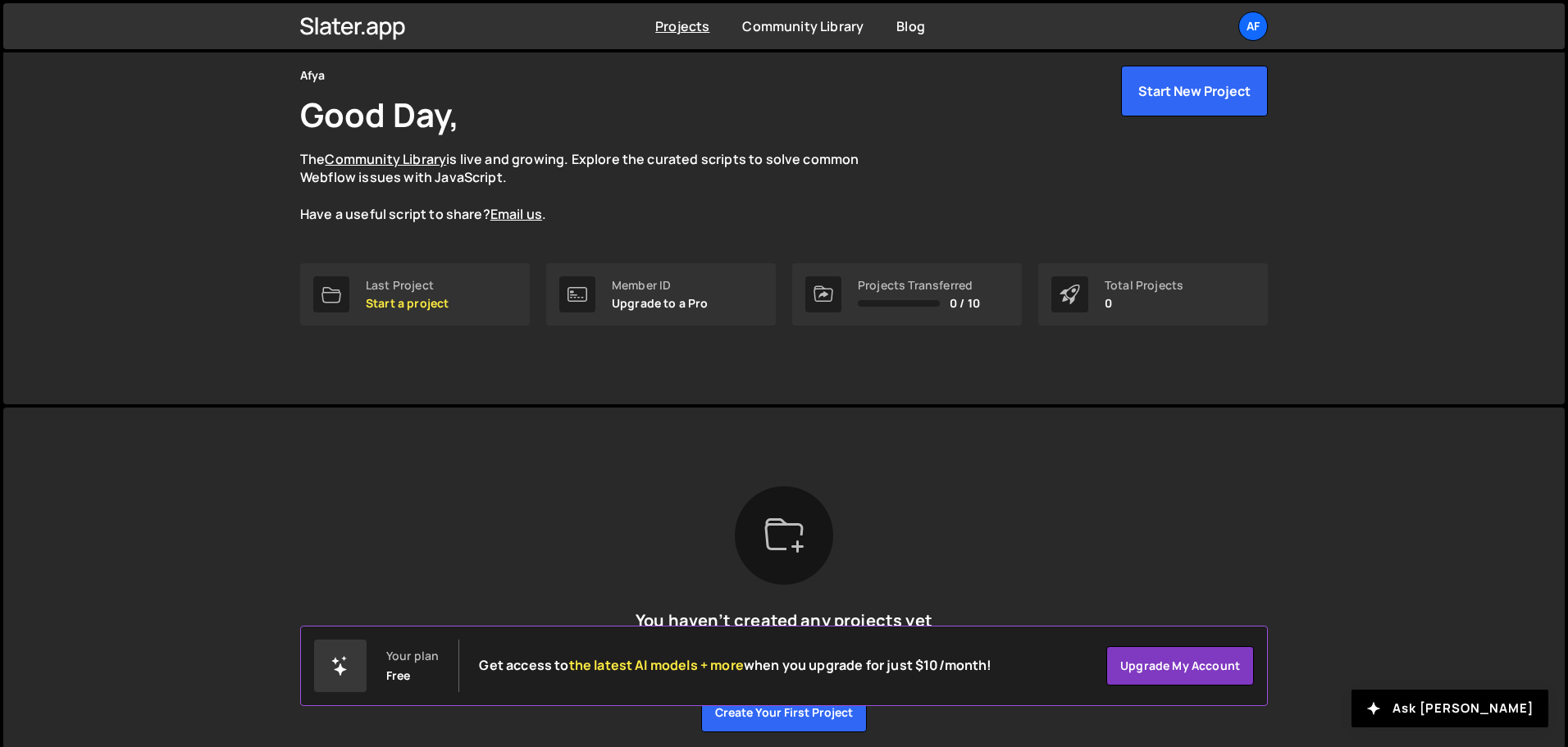
scroll to position [133, 0]
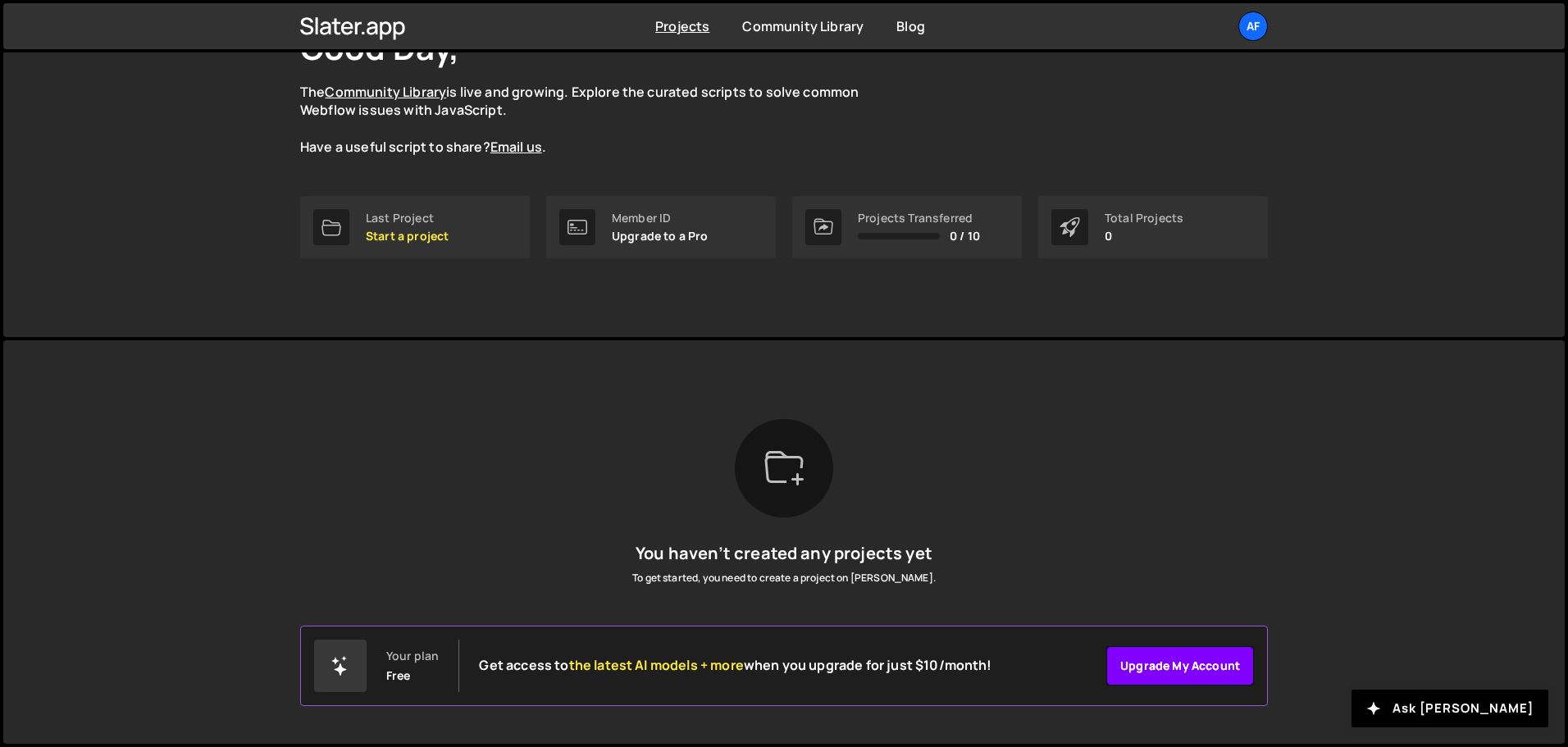
click at [1170, 660] on link "Upgrade my account" at bounding box center [1181, 666] width 148 height 40
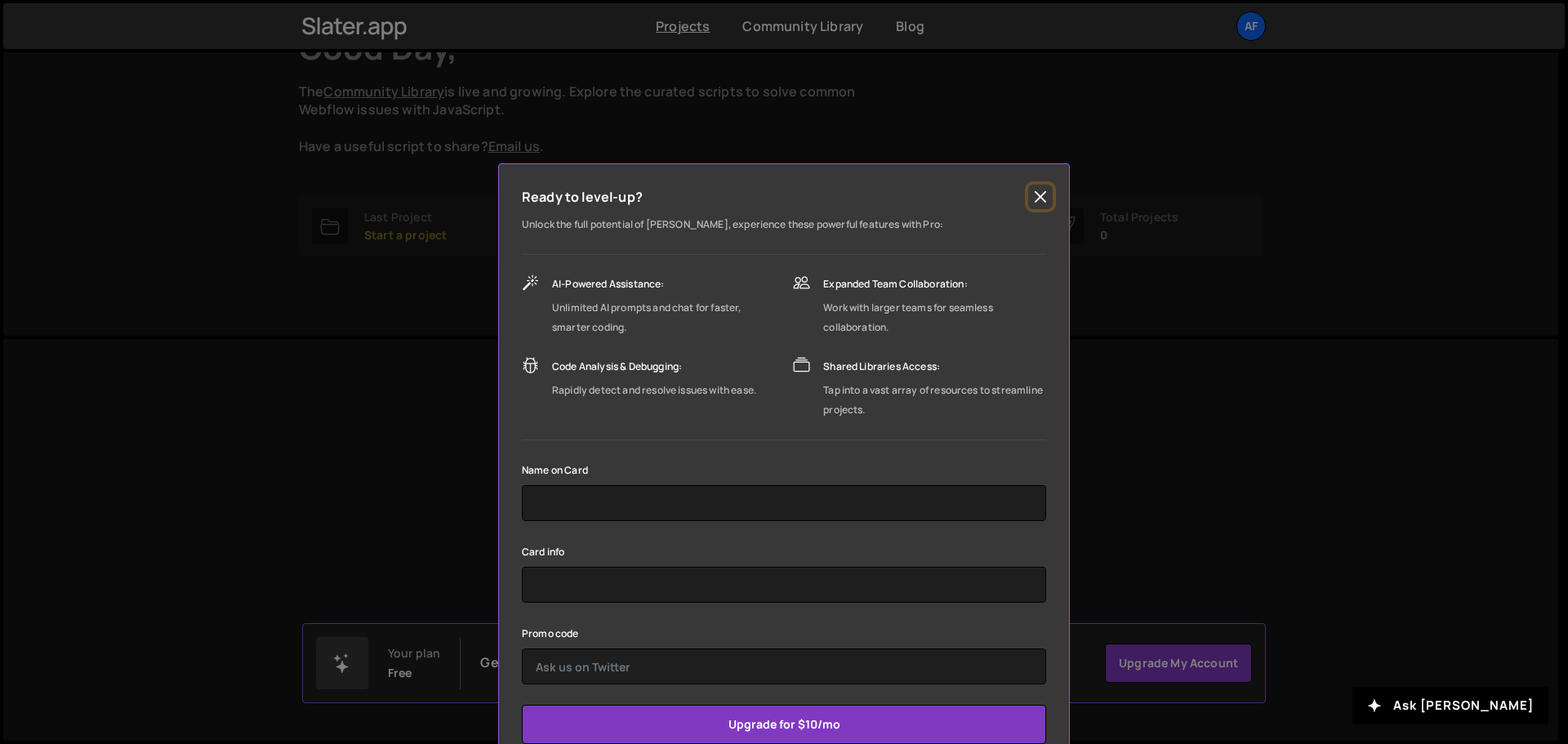
click at [1031, 195] on button "Close" at bounding box center [1040, 197] width 25 height 25
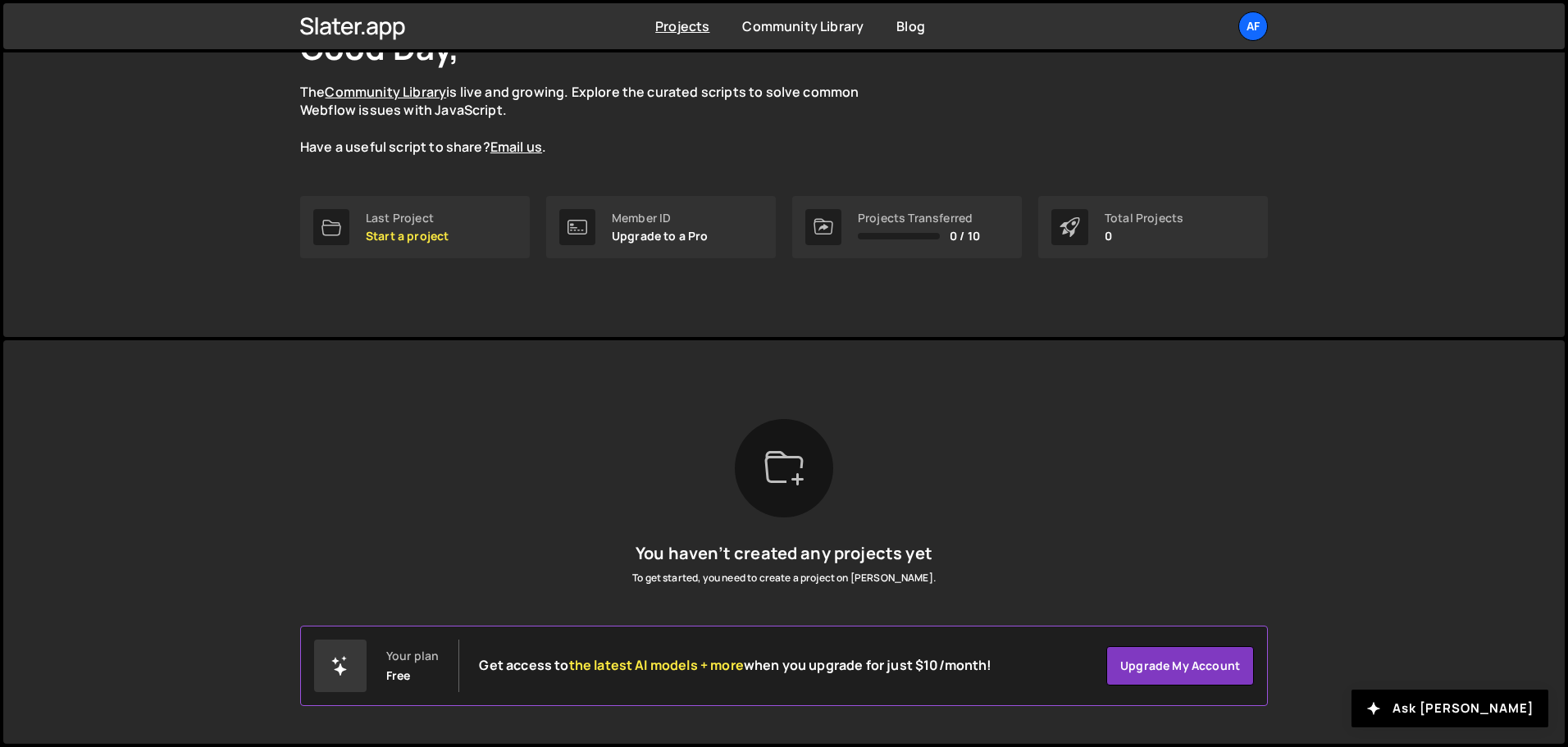
click at [1125, 225] on div "Total Projects" at bounding box center [1144, 218] width 78 height 13
click at [1244, 33] on div "Af" at bounding box center [1253, 26] width 30 height 30
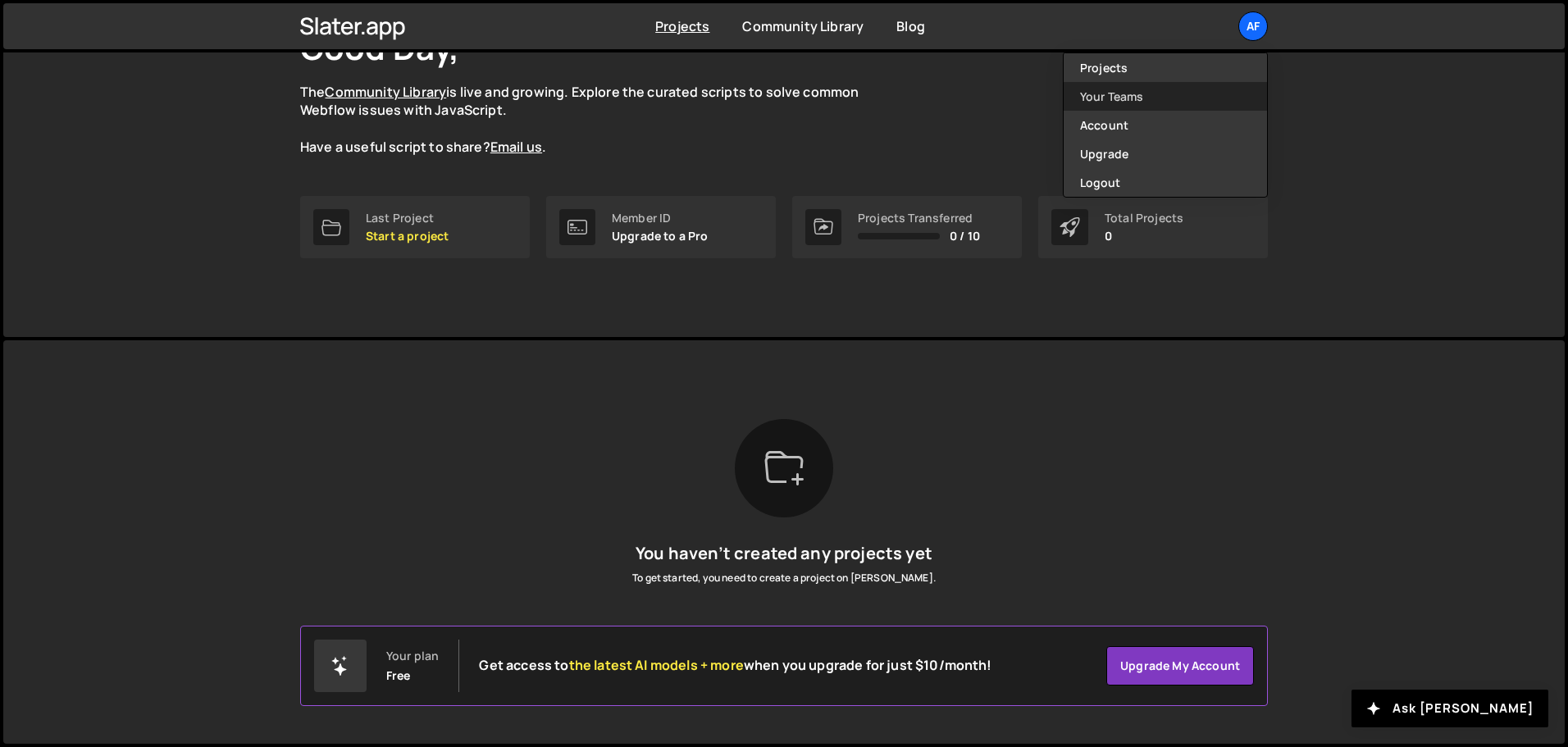
click at [1100, 103] on link "Your Teams" at bounding box center [1165, 96] width 204 height 29
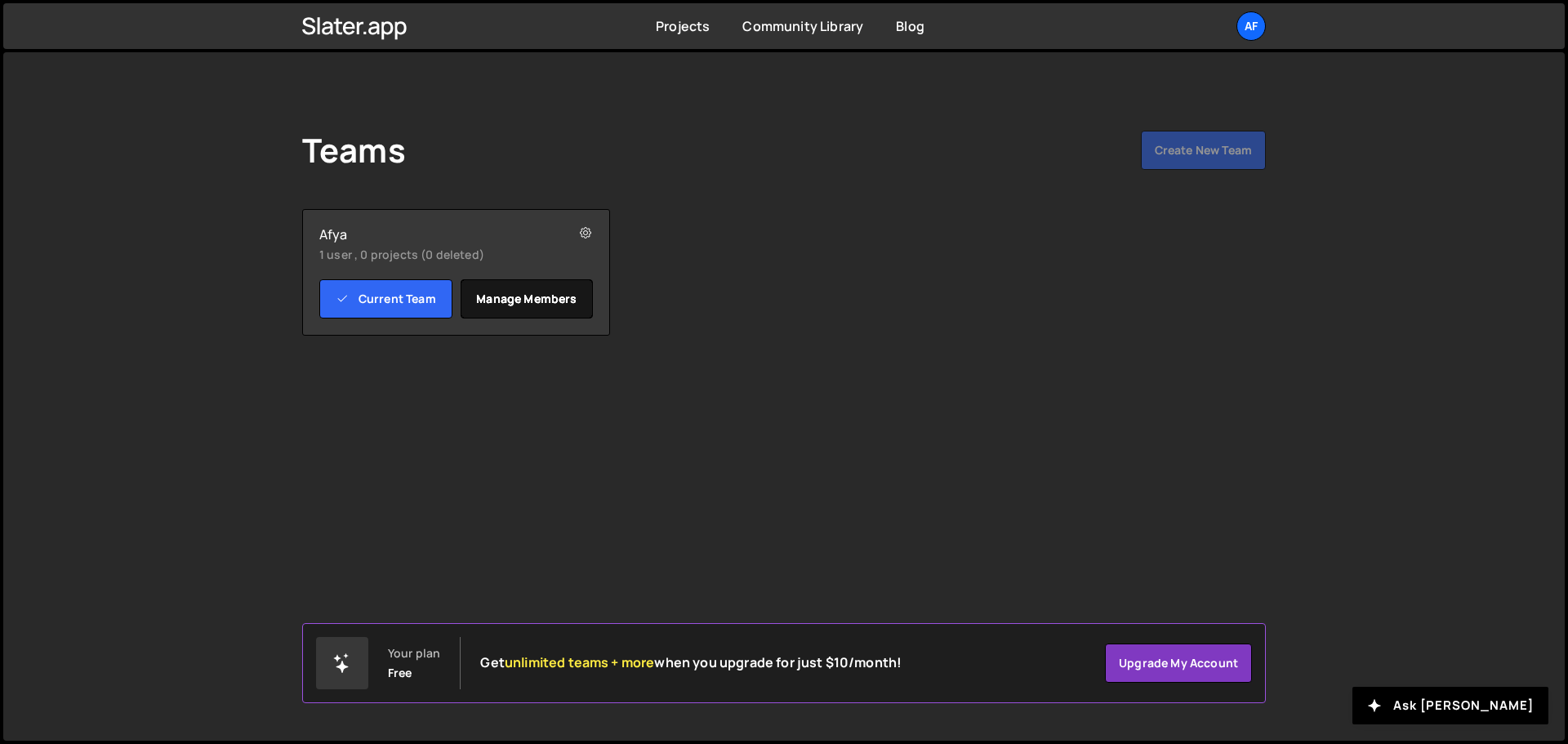
click at [498, 293] on link "Manage members" at bounding box center [527, 299] width 133 height 39
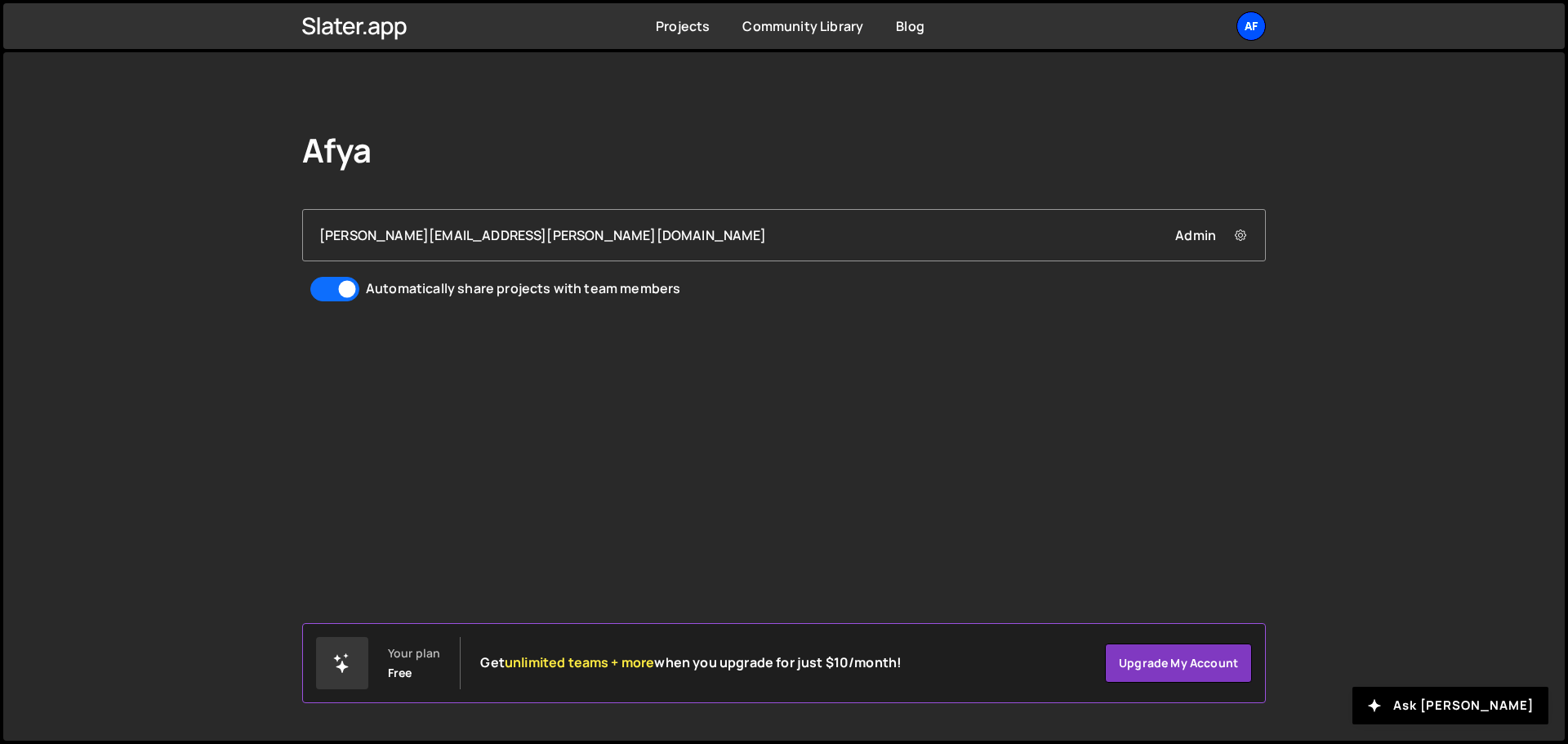
click at [1244, 26] on div "Af" at bounding box center [1250, 26] width 29 height 29
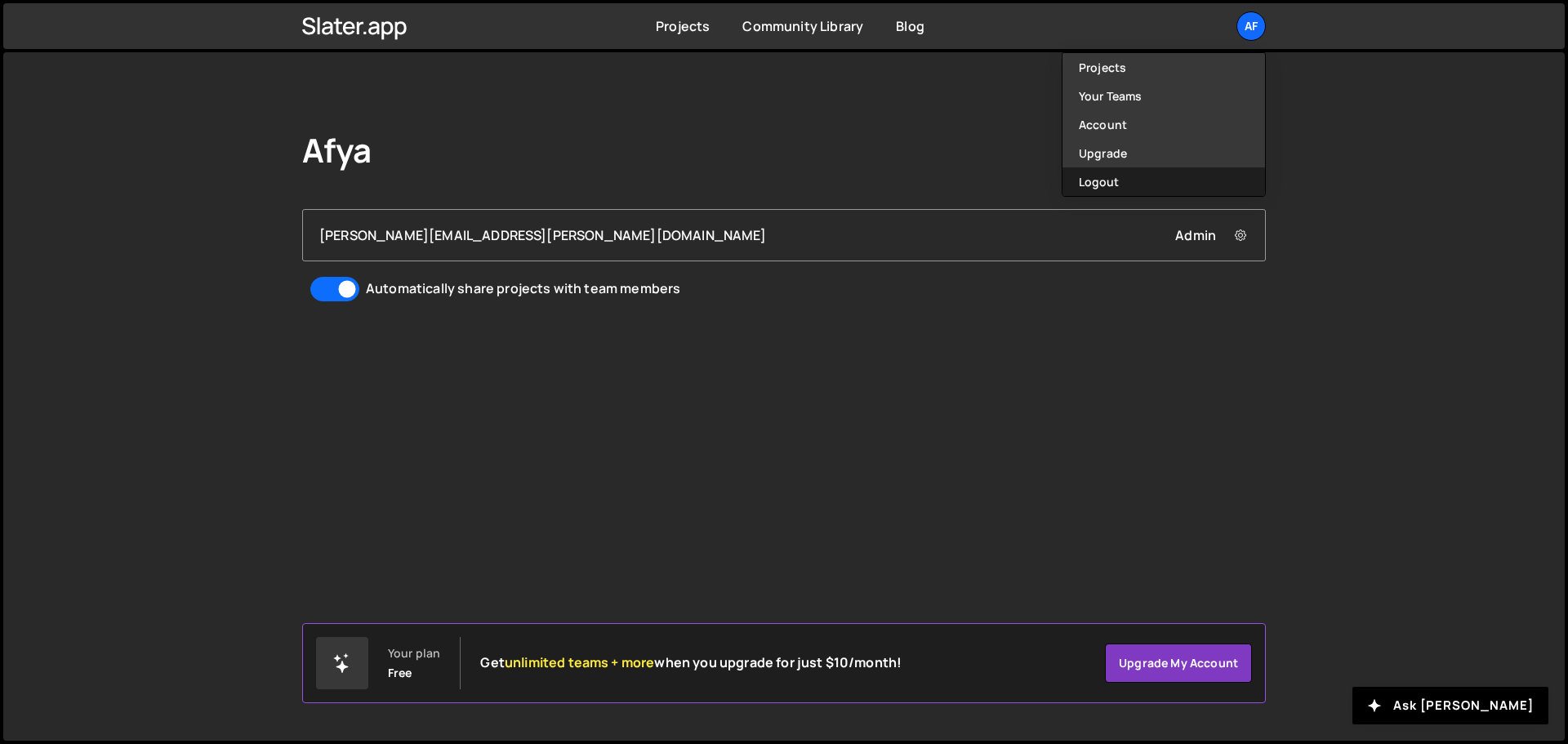
click at [1114, 183] on button "Logout" at bounding box center [1163, 181] width 203 height 28
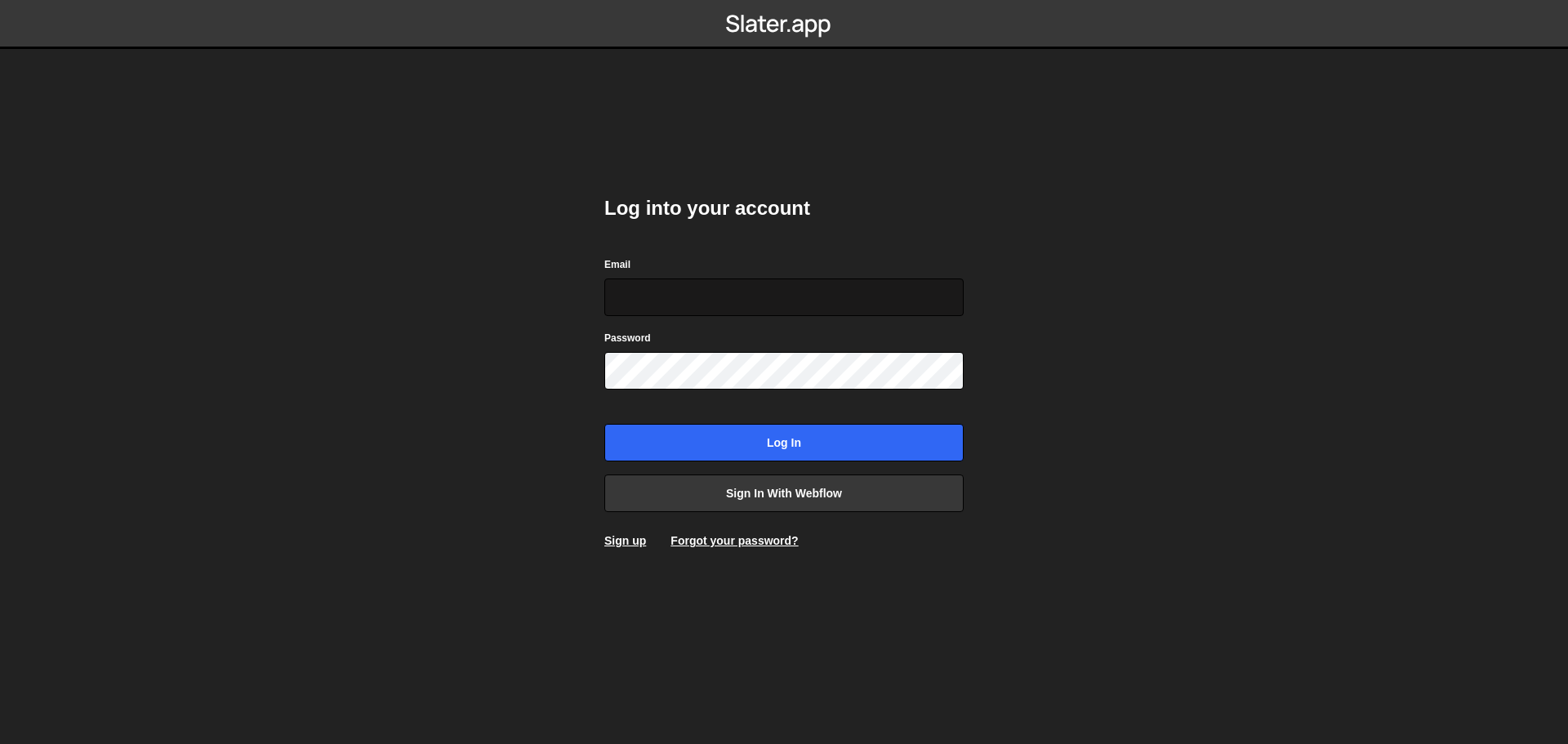
click at [719, 295] on input "Email" at bounding box center [783, 297] width 359 height 38
type input "[EMAIL_ADDRESS][DOMAIN_NAME]"
click at [778, 303] on input "[EMAIL_ADDRESS][DOMAIN_NAME]" at bounding box center [783, 297] width 359 height 38
click at [728, 535] on link "Forgot your password?" at bounding box center [734, 541] width 128 height 13
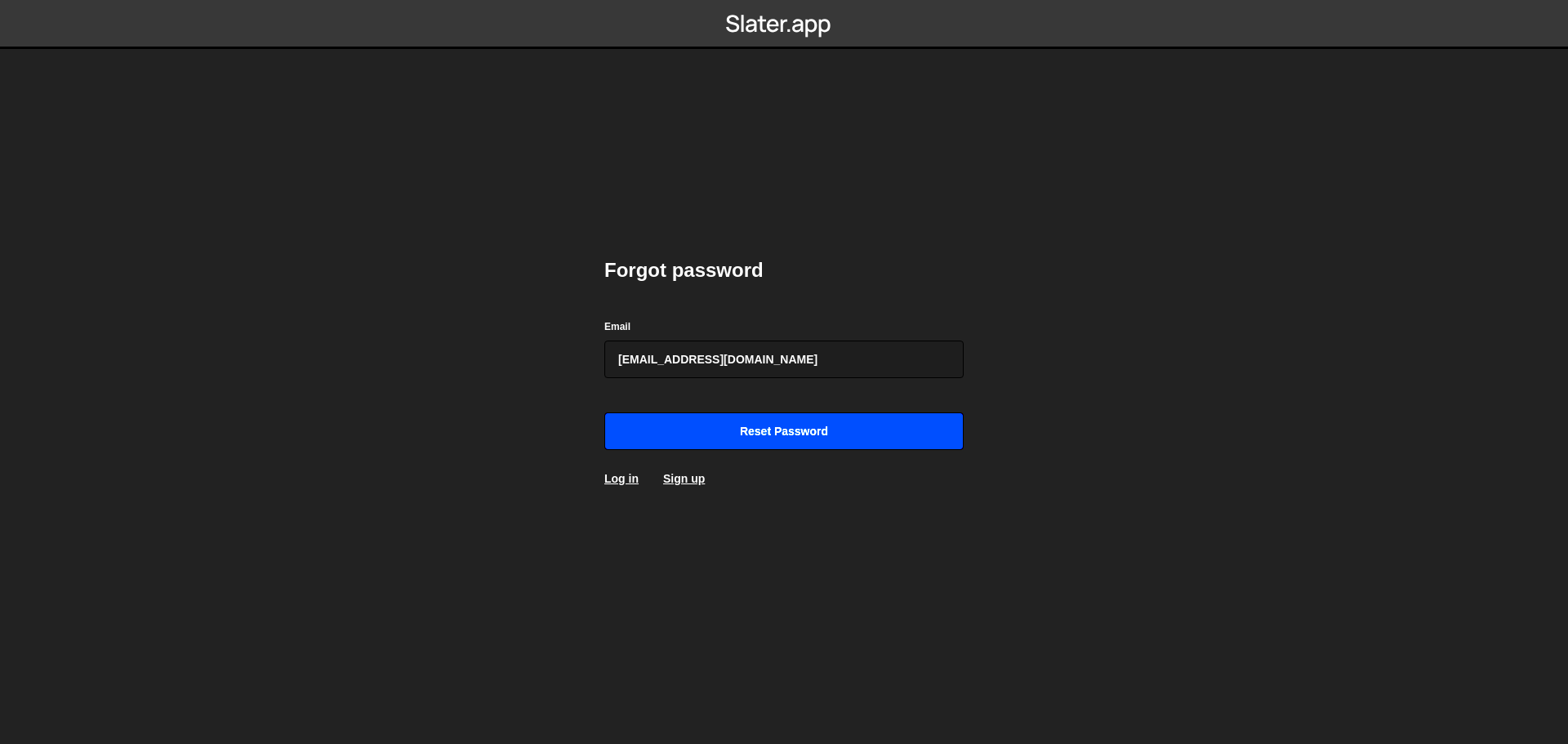
type input "[EMAIL_ADDRESS][DOMAIN_NAME]"
click at [756, 437] on input "Reset password" at bounding box center [783, 431] width 359 height 38
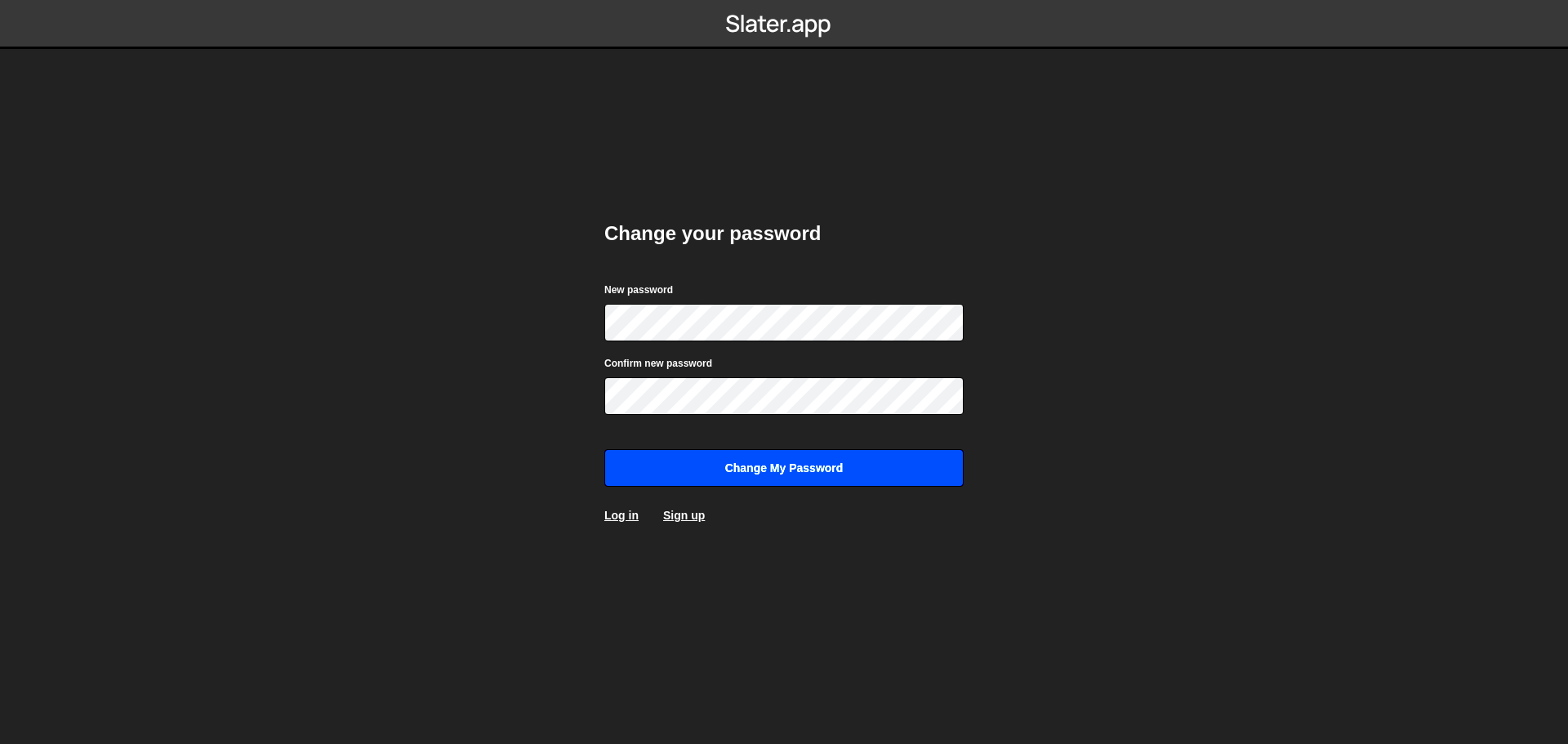
click at [786, 469] on input "Change my password" at bounding box center [783, 468] width 359 height 38
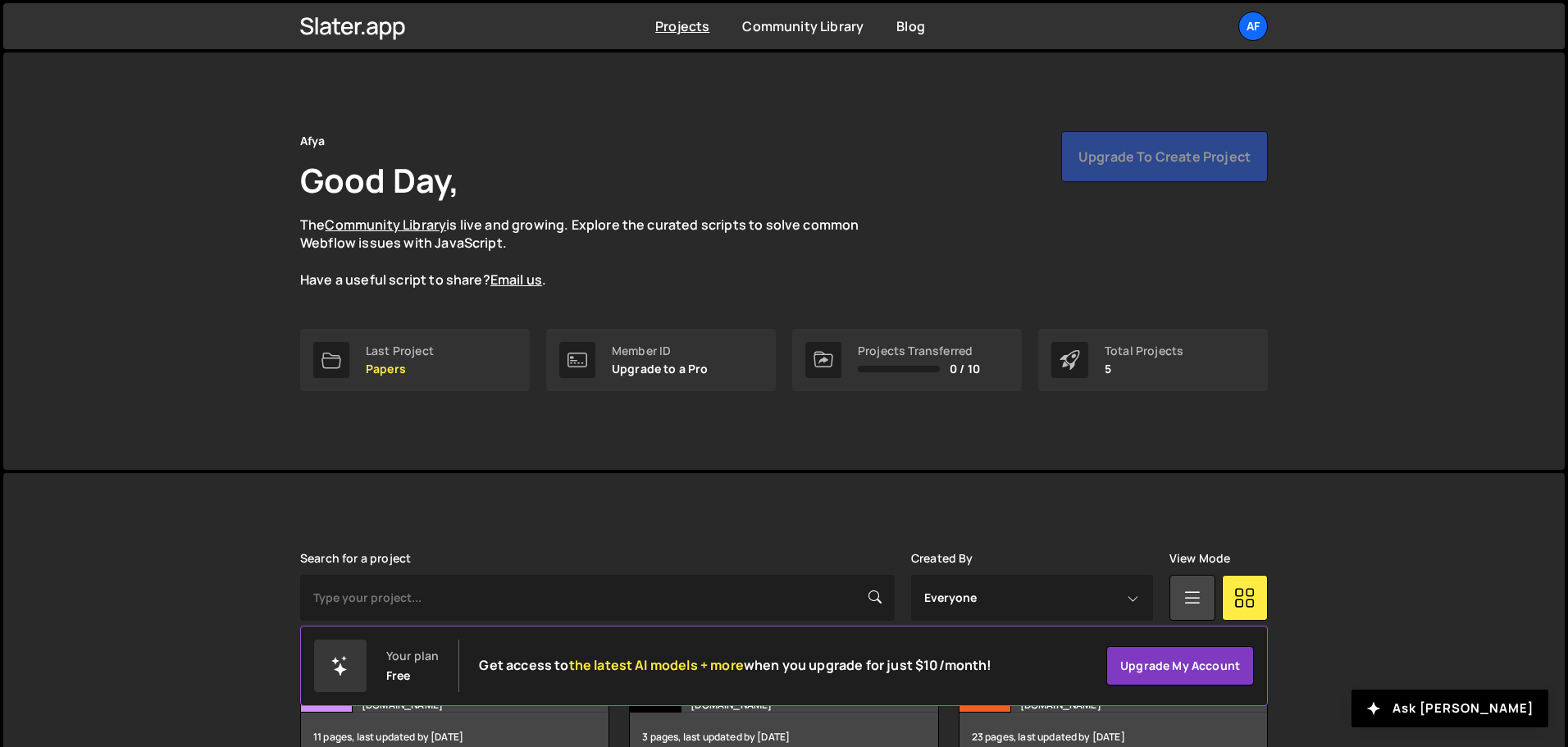
click at [1053, 358] on div at bounding box center [1070, 360] width 37 height 36
click at [678, 18] on link "Projects" at bounding box center [683, 27] width 54 height 18
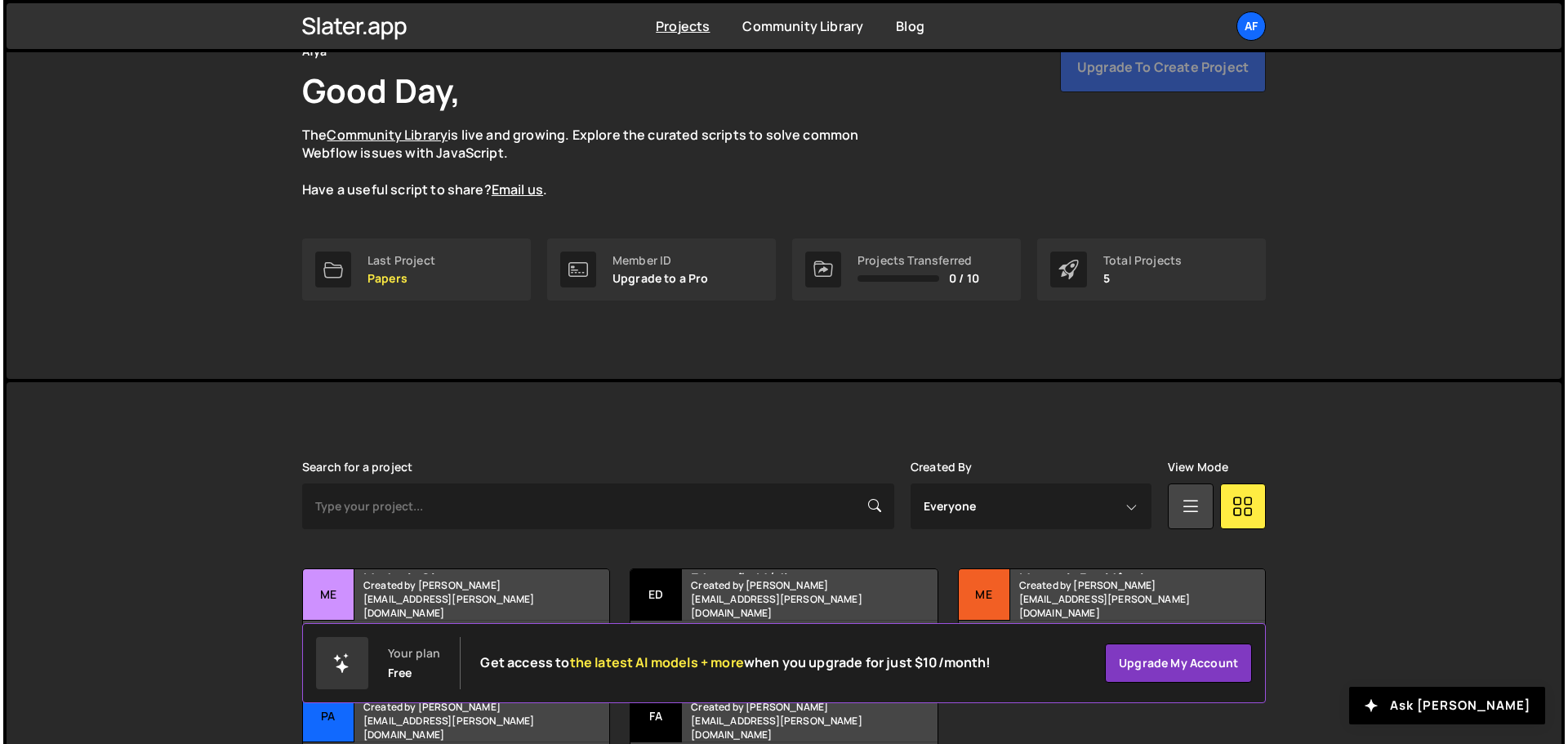
scroll to position [219, 0]
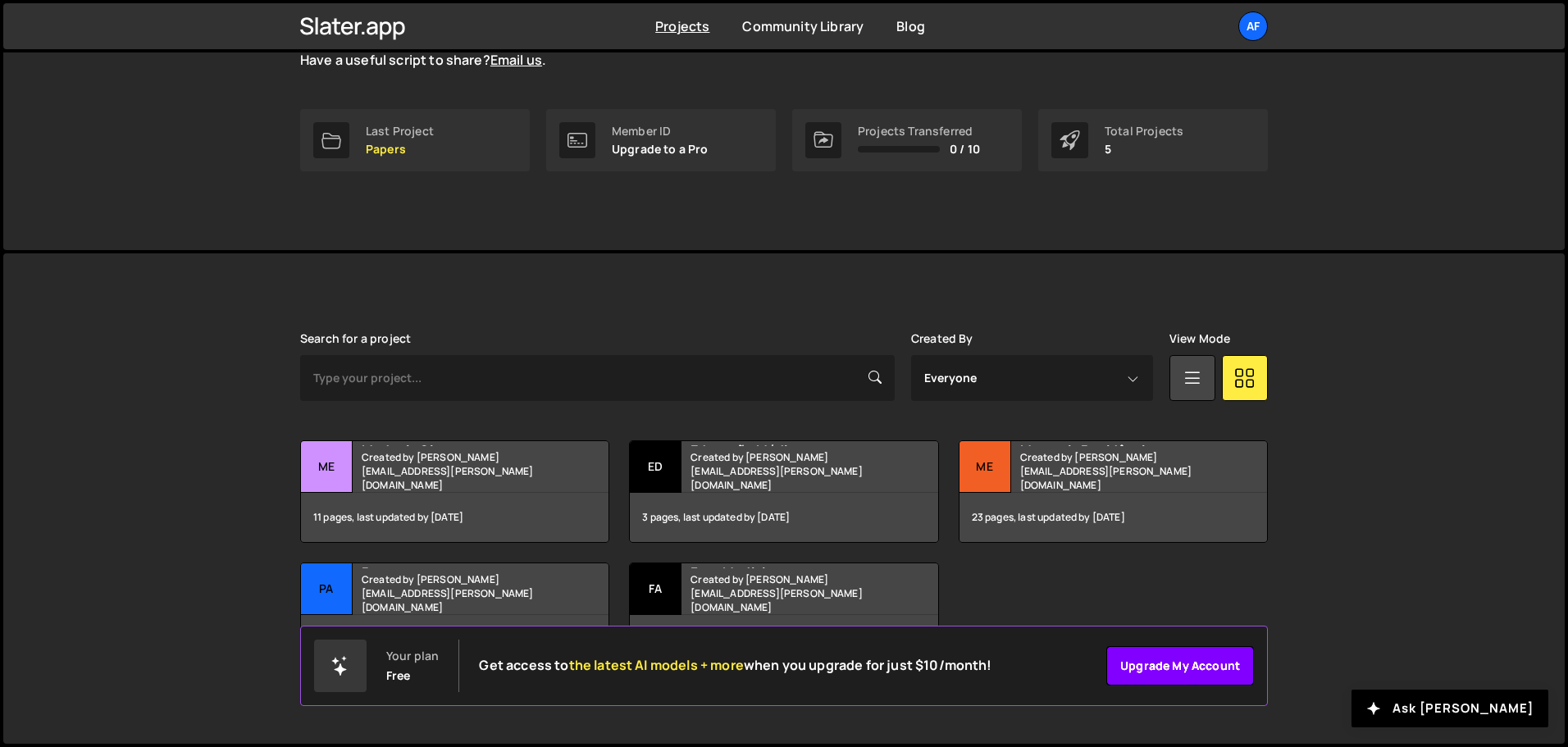
click at [1175, 660] on link "Upgrade my account" at bounding box center [1181, 666] width 148 height 40
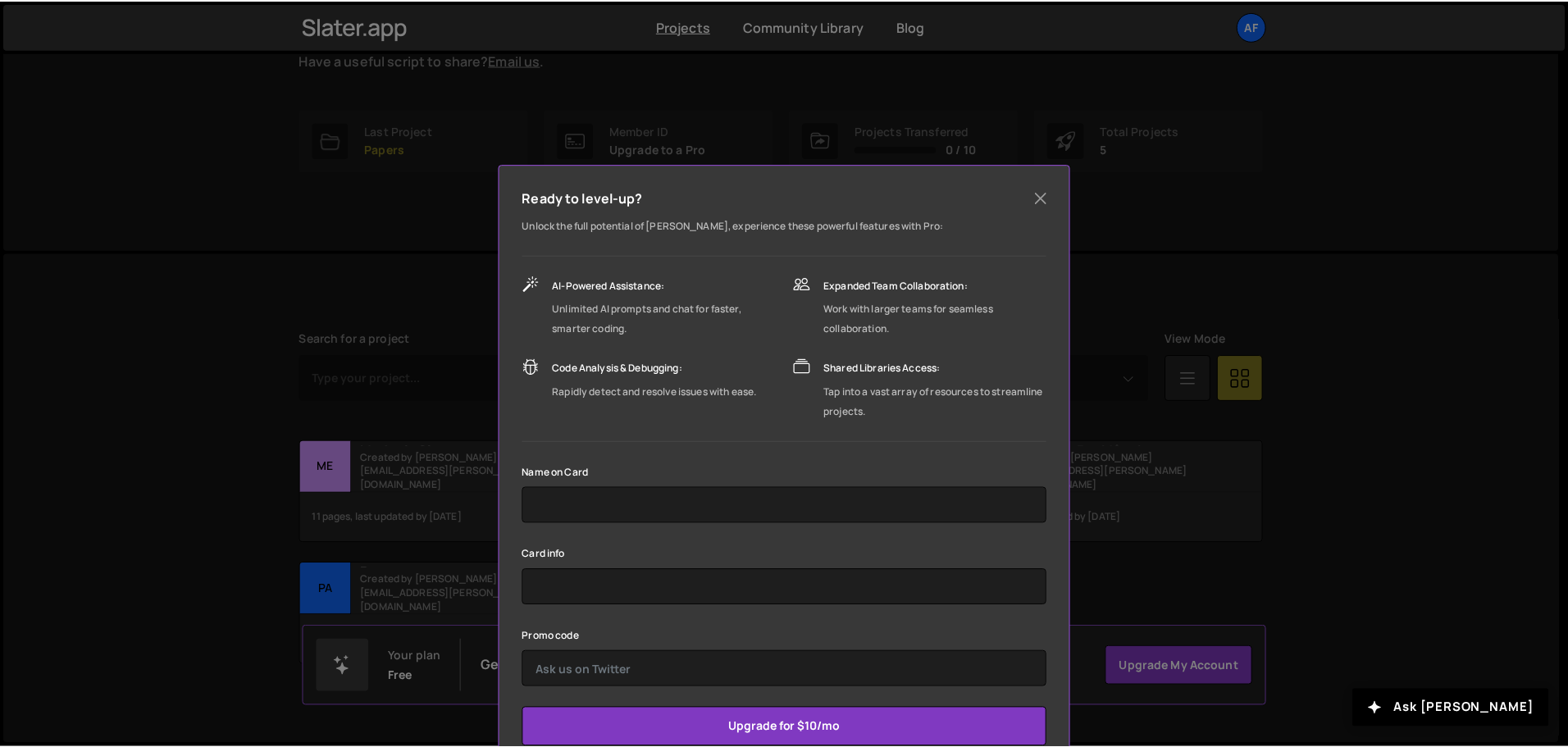
scroll to position [47, 0]
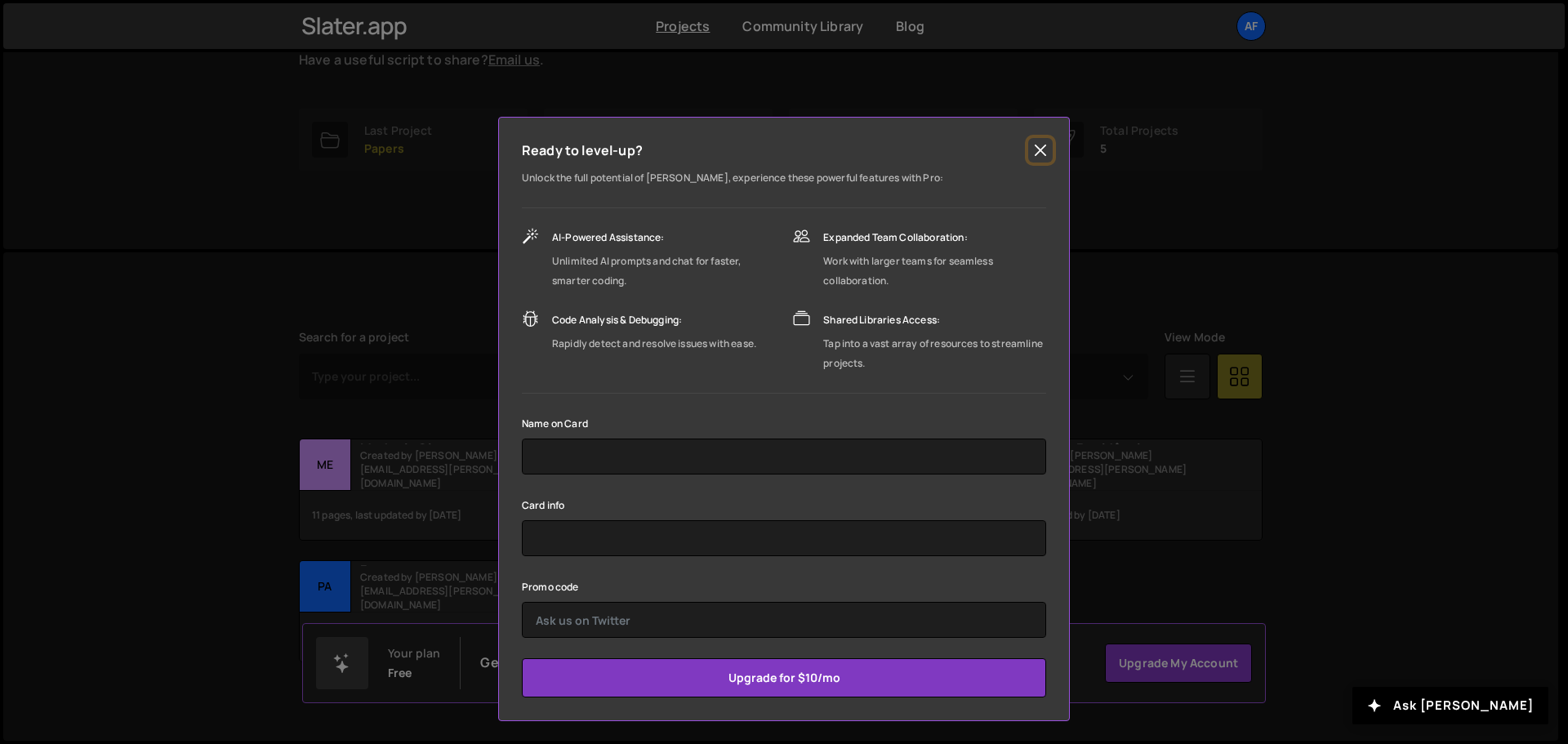
click at [1036, 151] on button "Close" at bounding box center [1040, 150] width 25 height 25
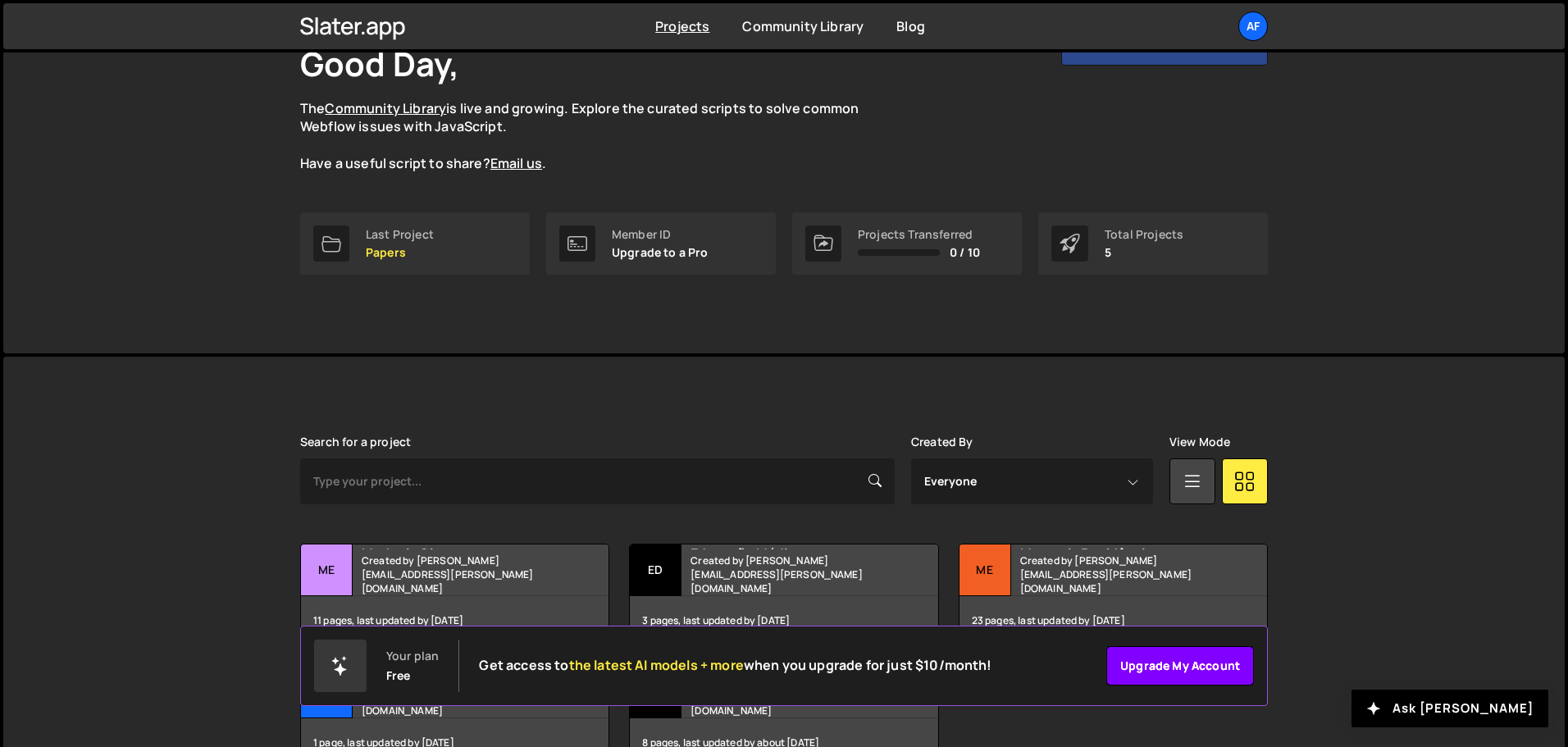
scroll to position [0, 0]
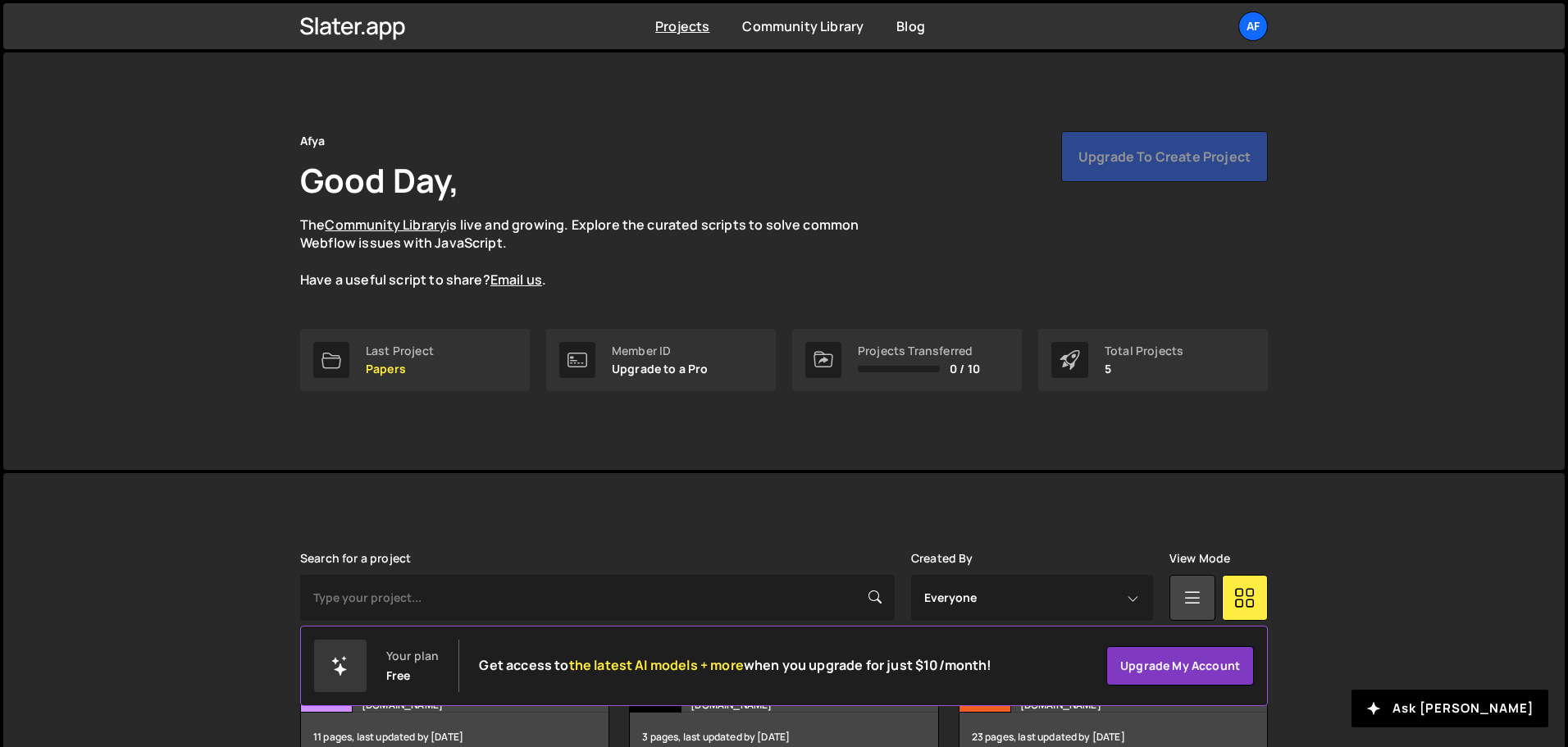
click at [1367, 398] on div "Afya Good Day, The Community Library is live and growing. Explore the curated s…" at bounding box center [784, 261] width 1562 height 418
click at [695, 31] on link "Projects" at bounding box center [683, 27] width 54 height 18
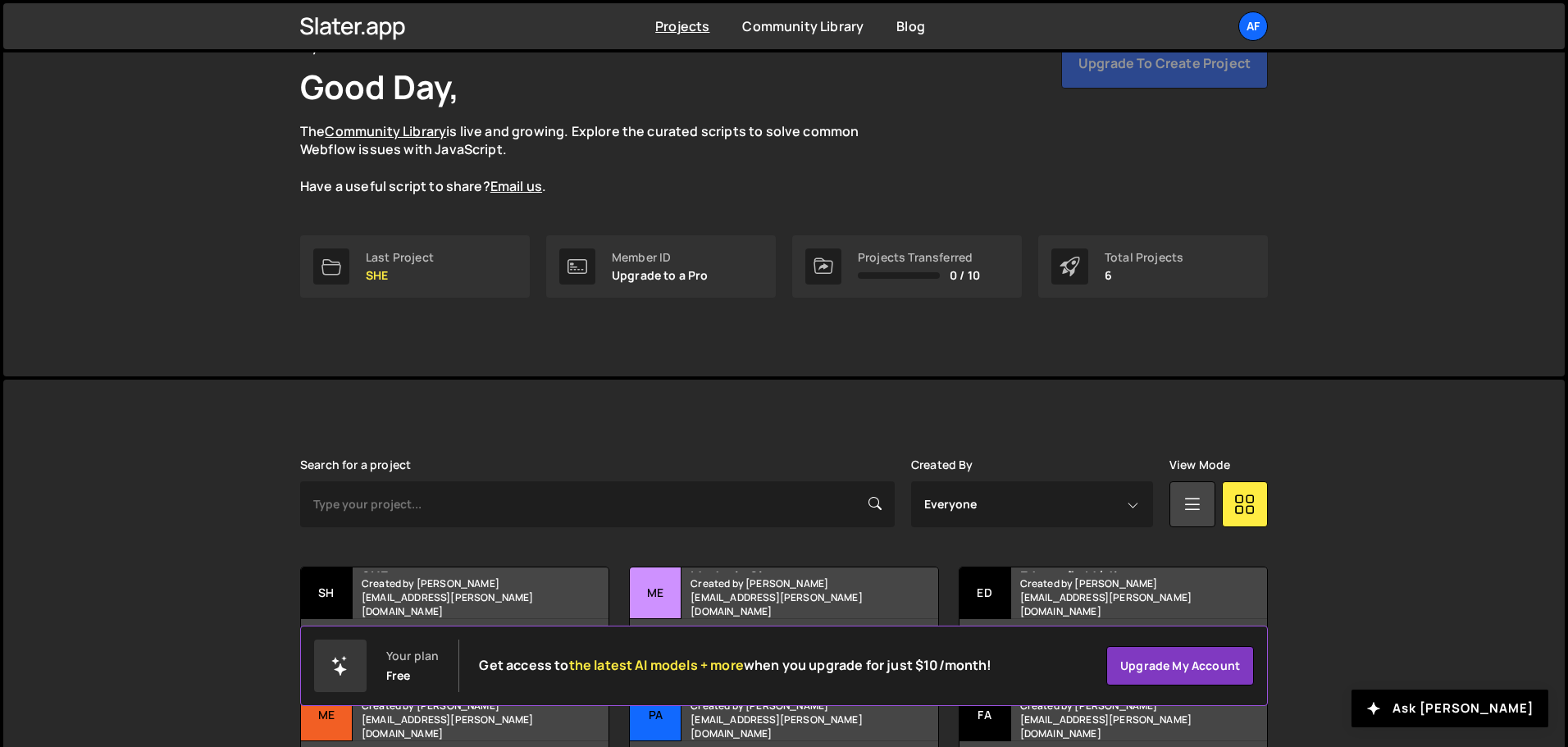
scroll to position [219, 0]
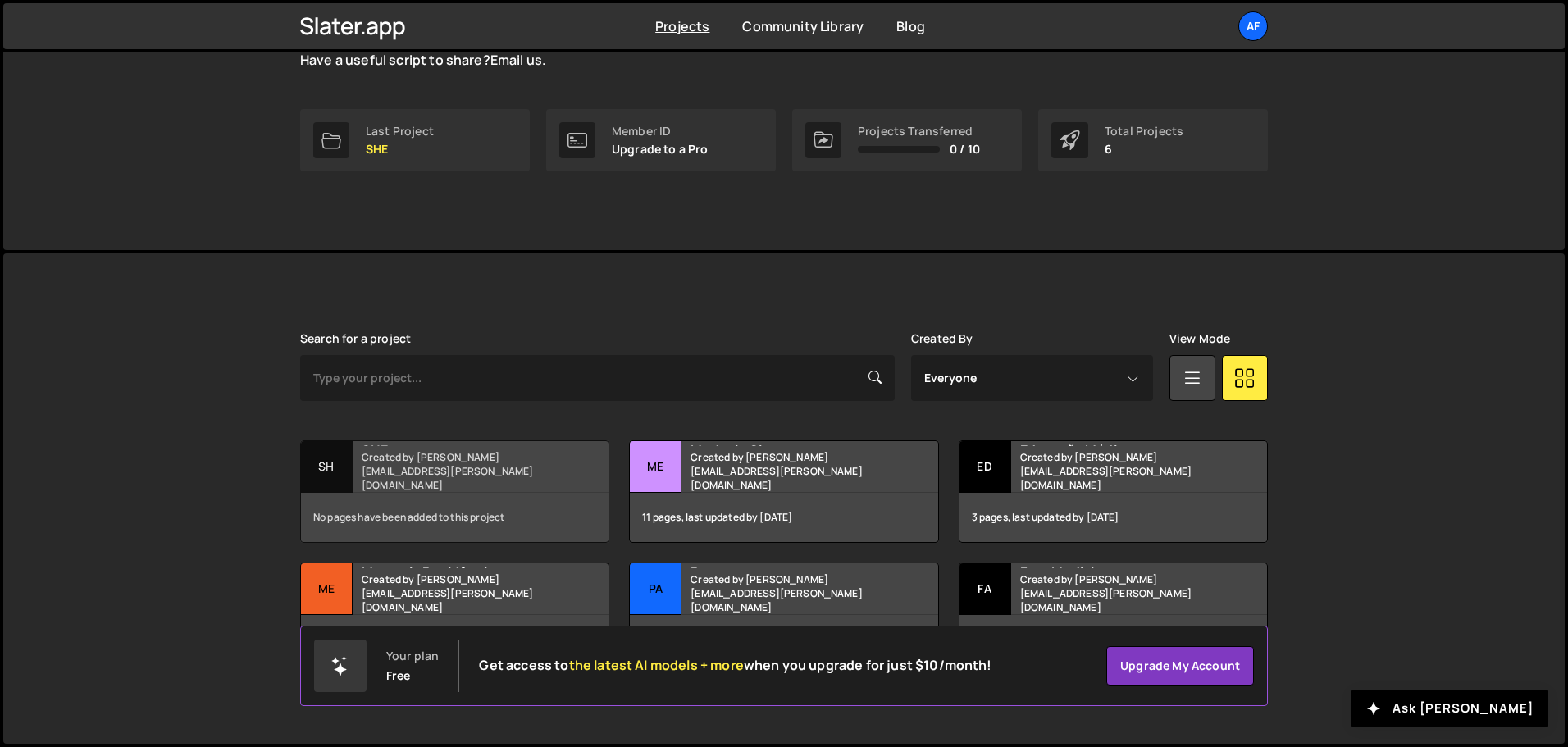
click at [347, 470] on div "SH" at bounding box center [327, 467] width 52 height 52
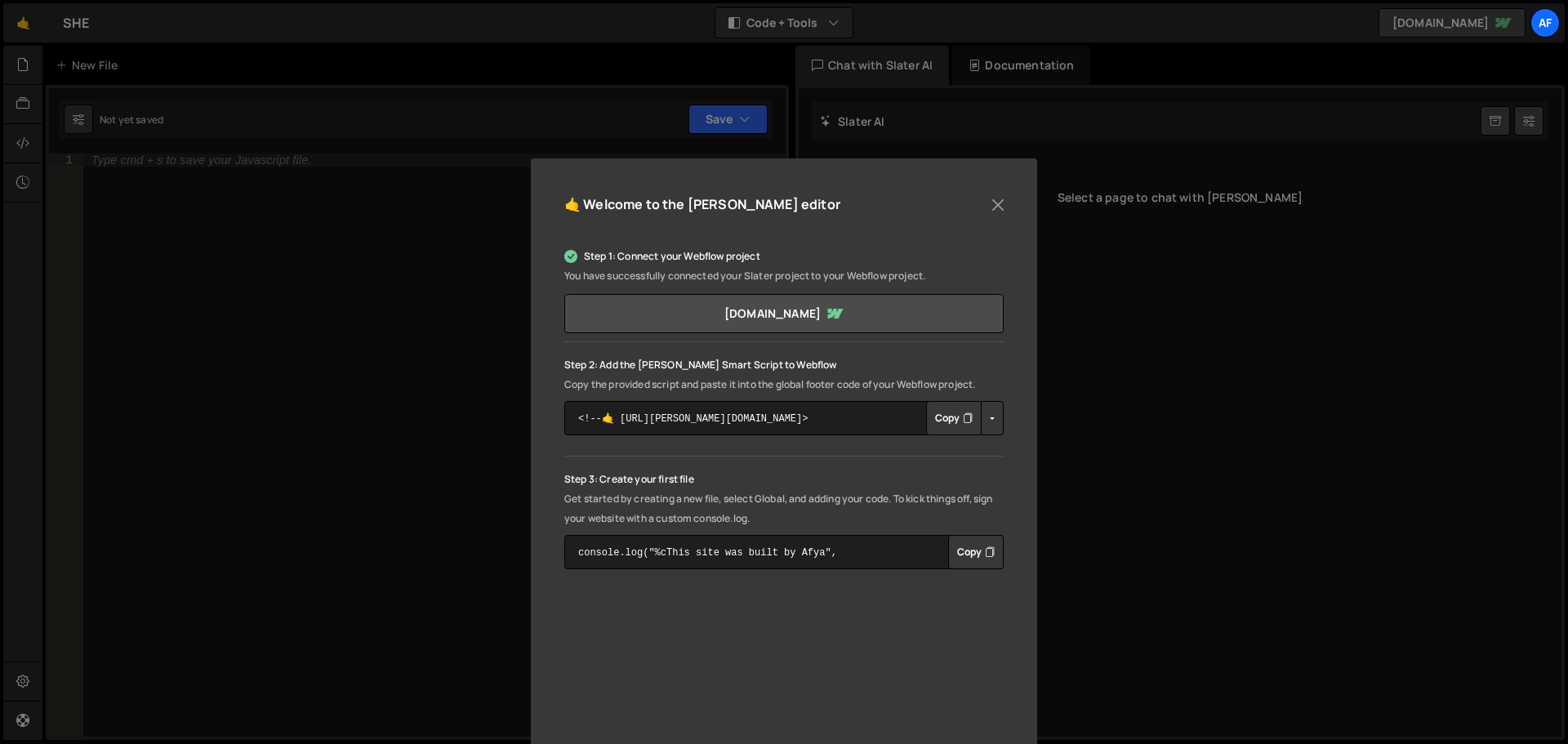
scroll to position [23, 0]
click at [991, 209] on button "Close" at bounding box center [997, 207] width 25 height 25
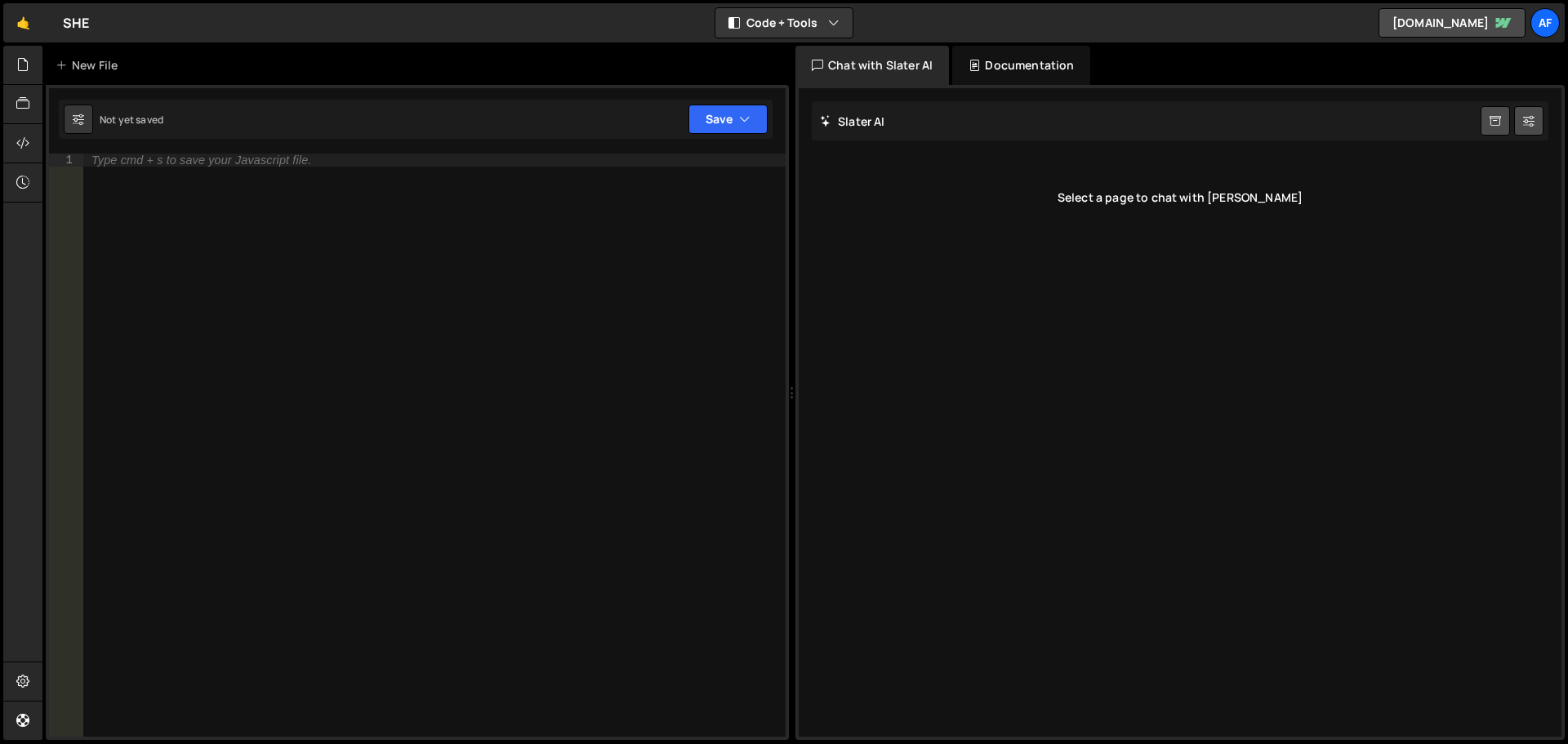
drag, startPoint x: 230, startPoint y: 224, endPoint x: 241, endPoint y: 195, distance: 31.0
click at [230, 223] on div "Type cmd + s to save your Javascript file." at bounding box center [434, 457] width 702 height 609
click at [62, 66] on icon at bounding box center [61, 65] width 11 height 17
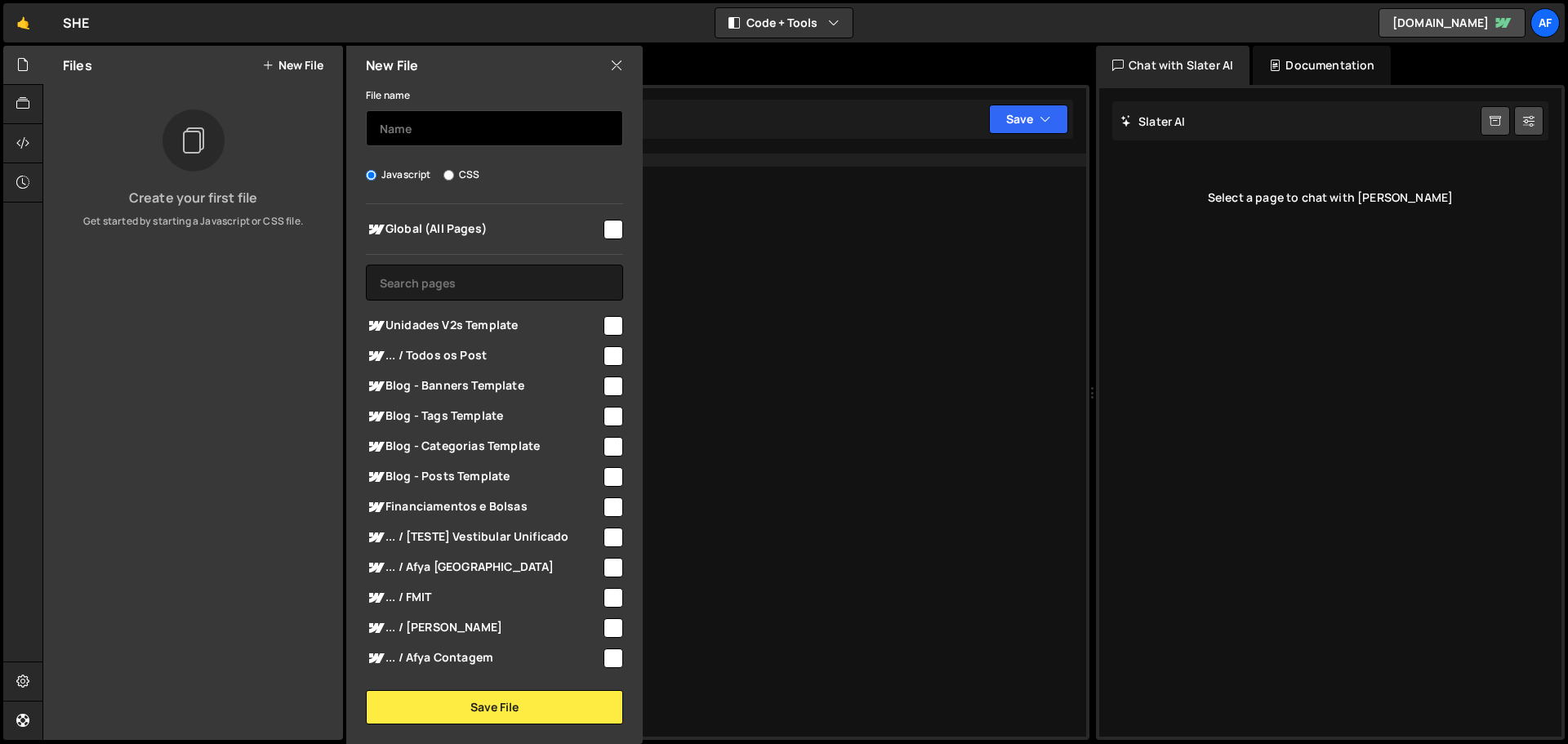
click at [423, 127] on input "text" at bounding box center [494, 128] width 257 height 36
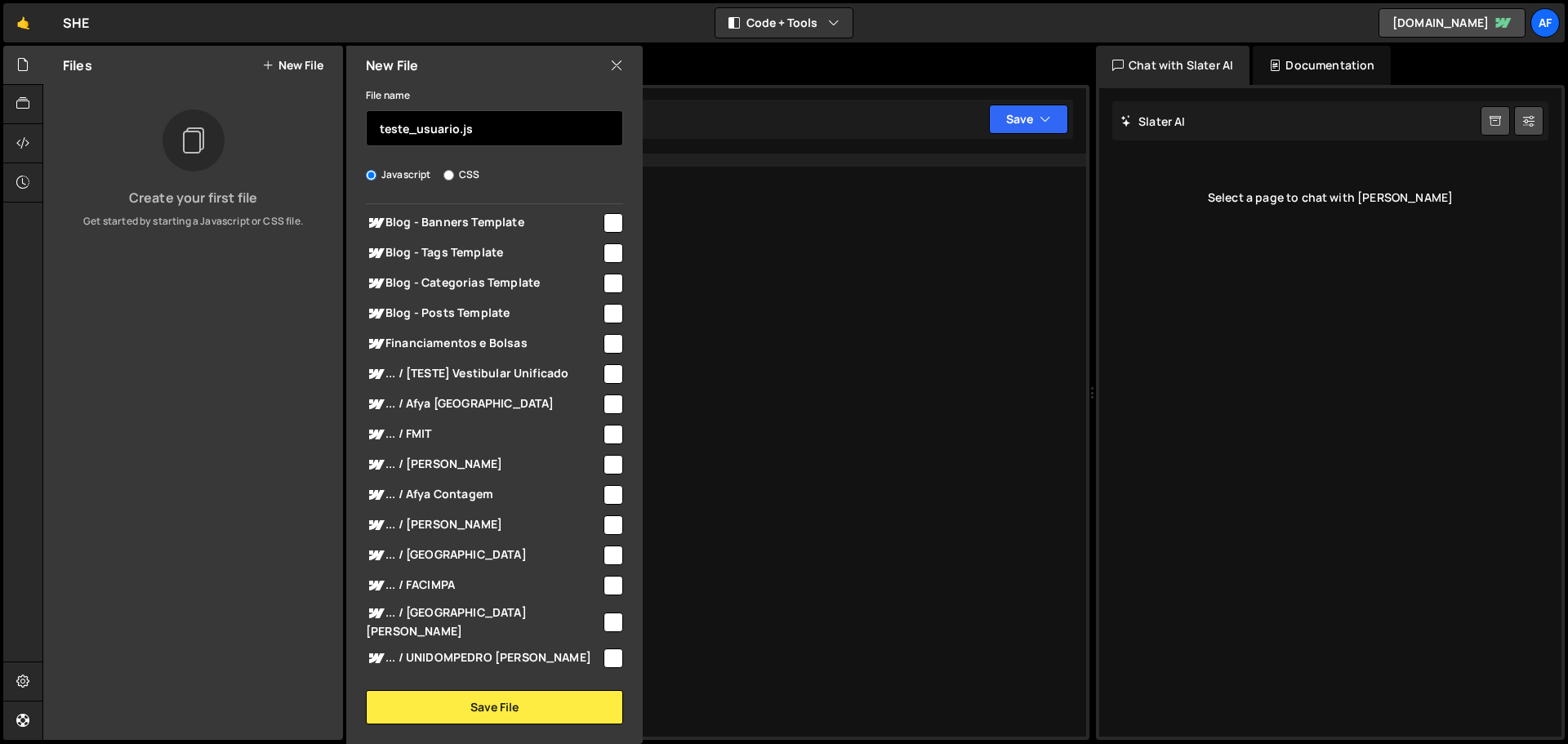
scroll to position [327, 0]
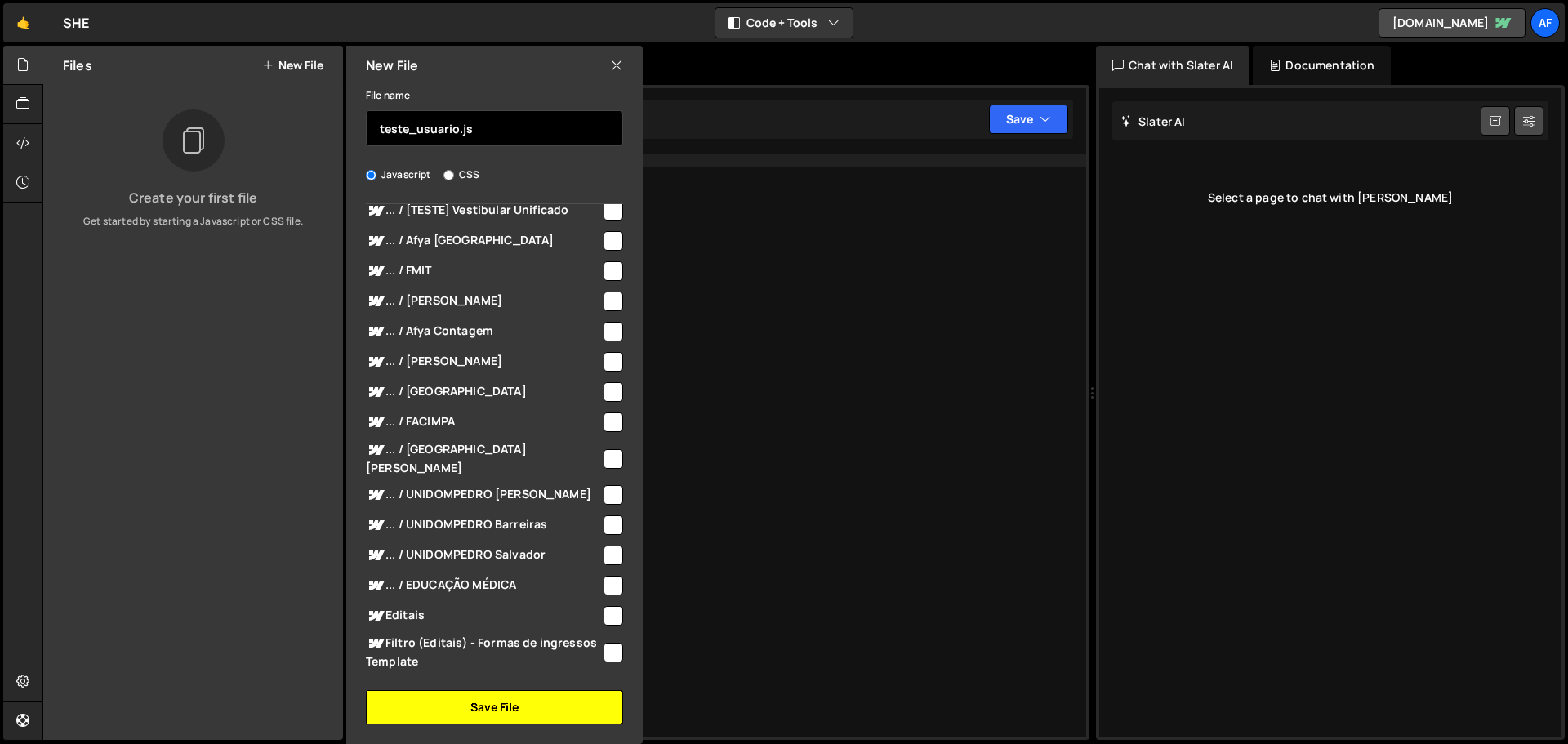
type input "teste_usuario.js"
click at [544, 712] on button "Save File" at bounding box center [494, 706] width 257 height 34
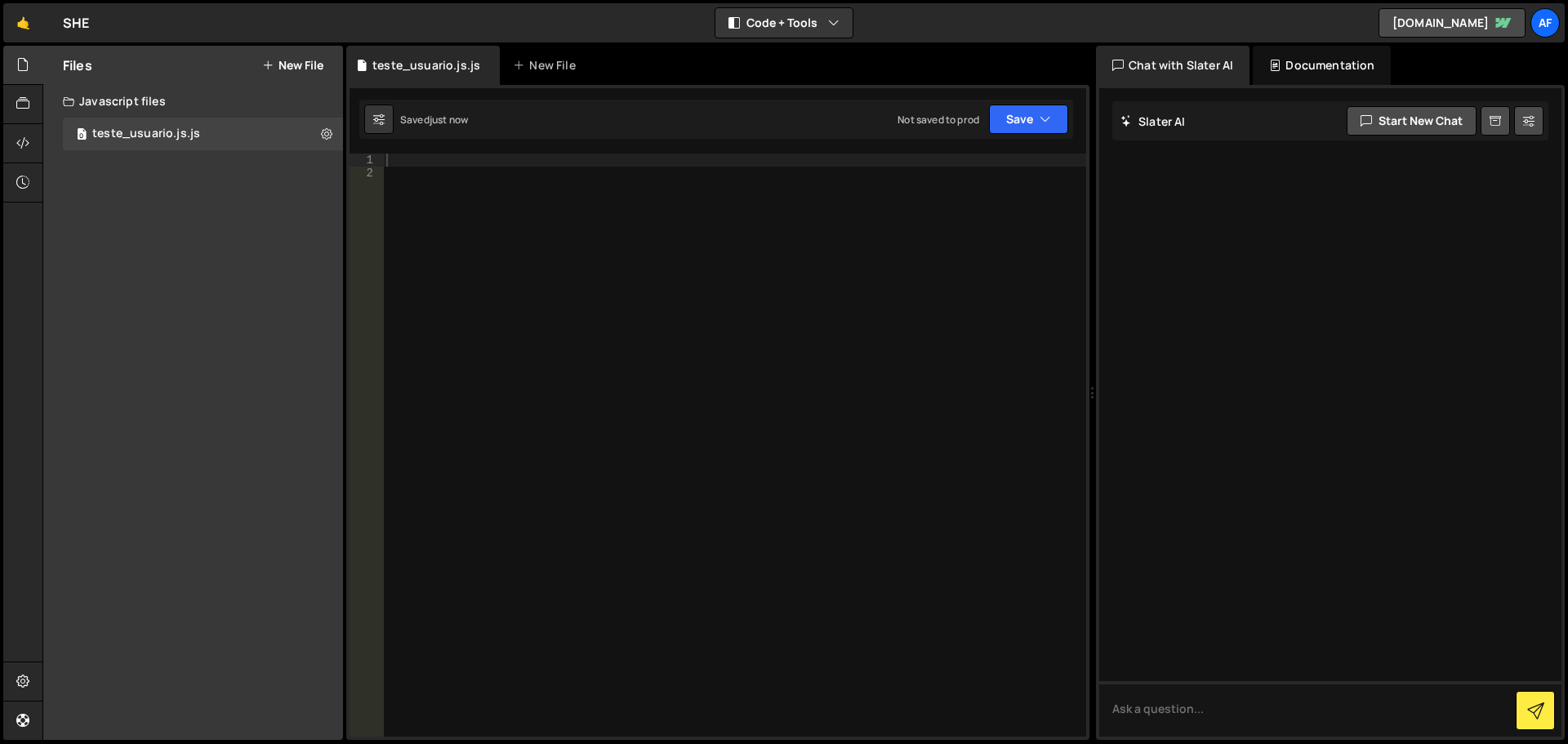
click at [524, 182] on div at bounding box center [734, 457] width 703 height 609
type textarea "//[PERSON_NAME]"
click at [665, 401] on div "//[PERSON_NAME]" at bounding box center [734, 457] width 703 height 609
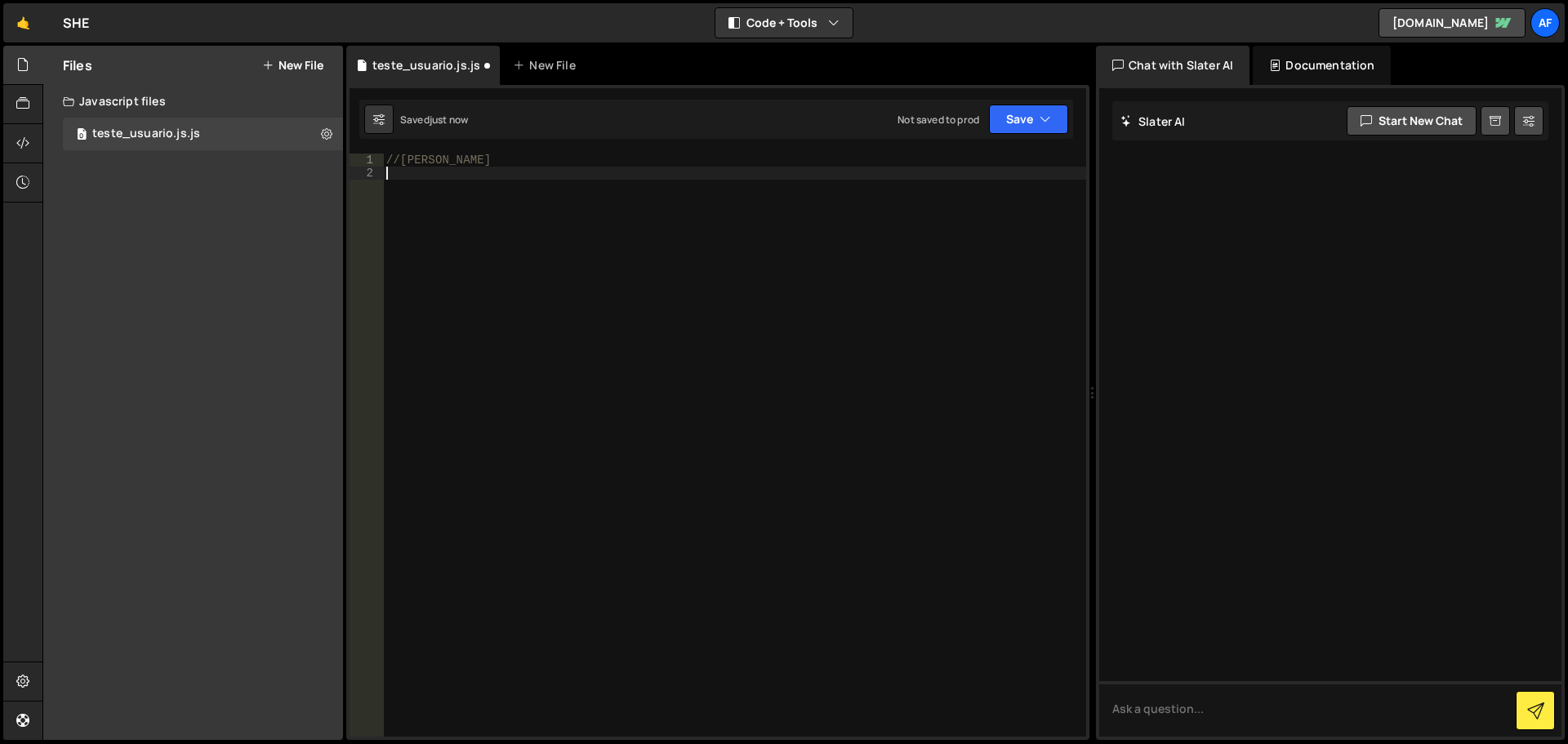
scroll to position [0, 0]
click at [1038, 116] on button "Save" at bounding box center [1028, 119] width 79 height 29
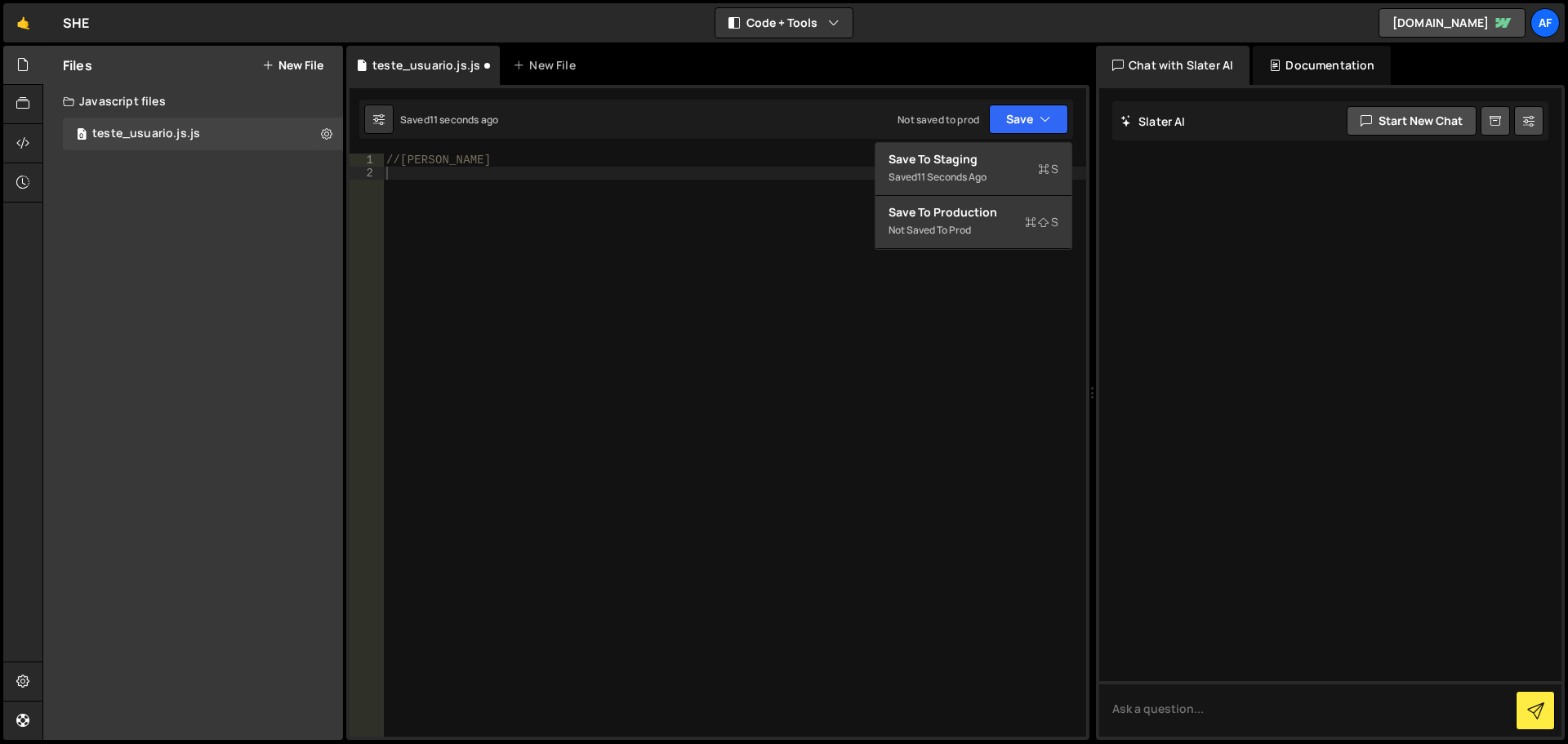
click at [888, 376] on div "//[PERSON_NAME]" at bounding box center [734, 457] width 703 height 609
